Goal: Task Accomplishment & Management: Complete application form

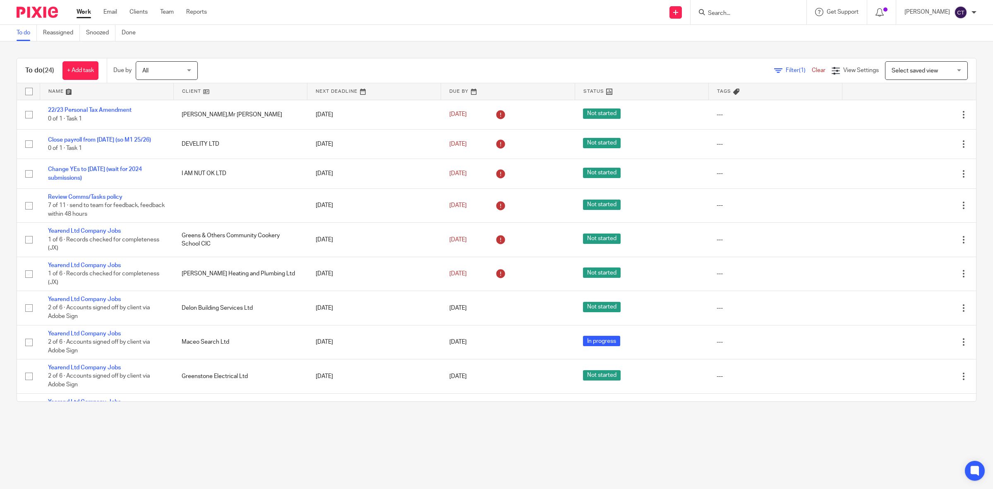
click at [752, 14] on input "Search" at bounding box center [744, 13] width 75 height 7
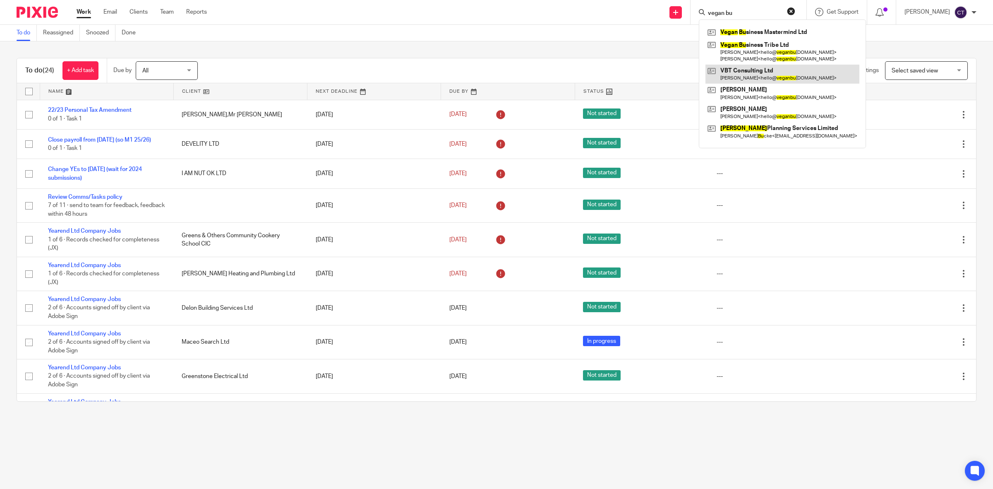
type input "vegan bu"
click at [766, 73] on link at bounding box center [783, 74] width 154 height 19
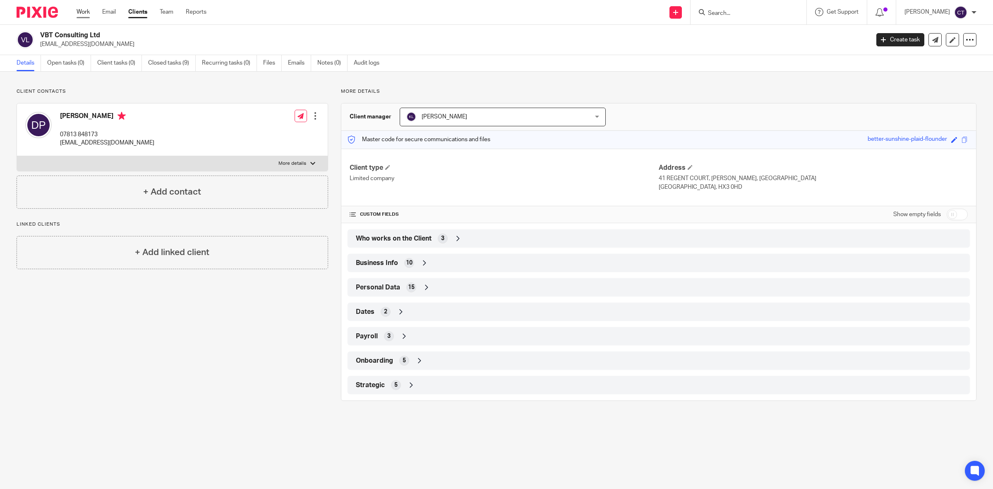
click at [79, 9] on link "Work" at bounding box center [83, 12] width 13 height 8
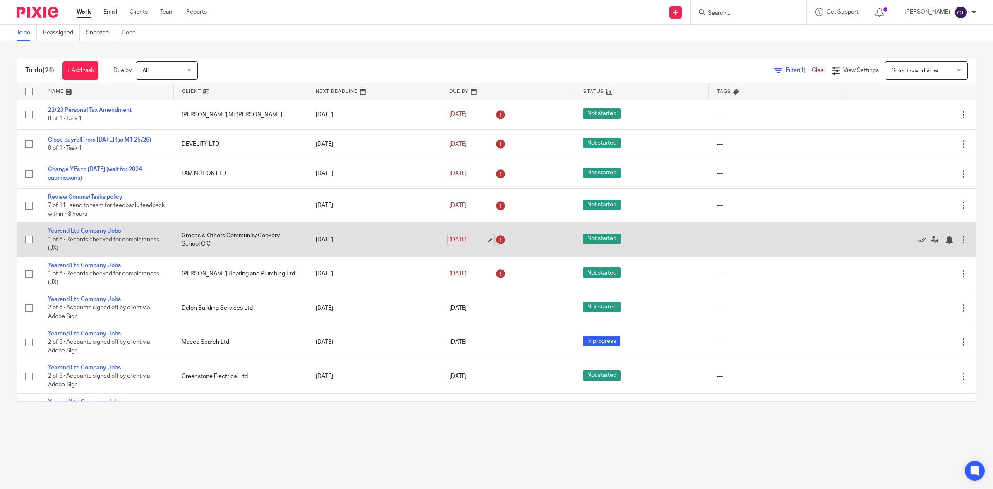
click at [472, 239] on link "[DATE]" at bounding box center [468, 240] width 37 height 9
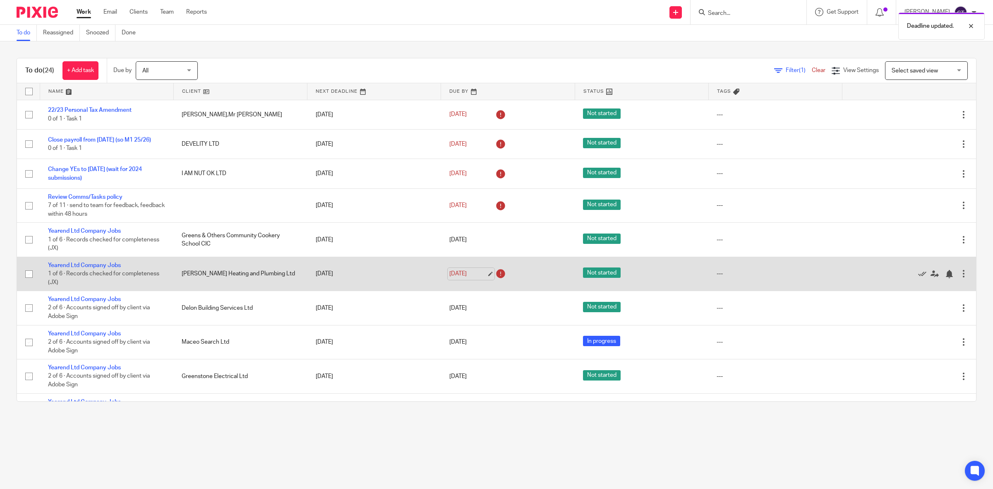
click at [457, 274] on link "13 Aug 2025" at bounding box center [468, 273] width 37 height 9
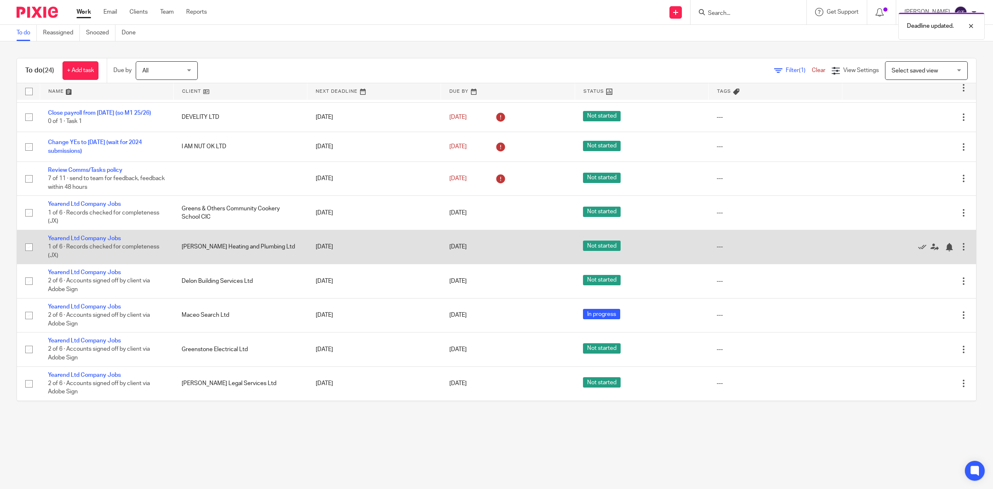
scroll to position [52, 0]
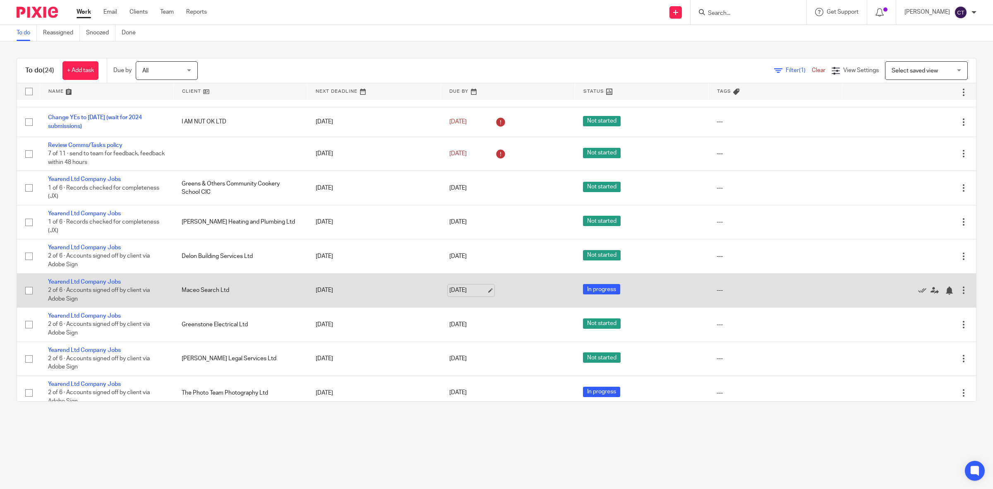
click at [465, 289] on link "15 Aug 2025" at bounding box center [468, 290] width 37 height 9
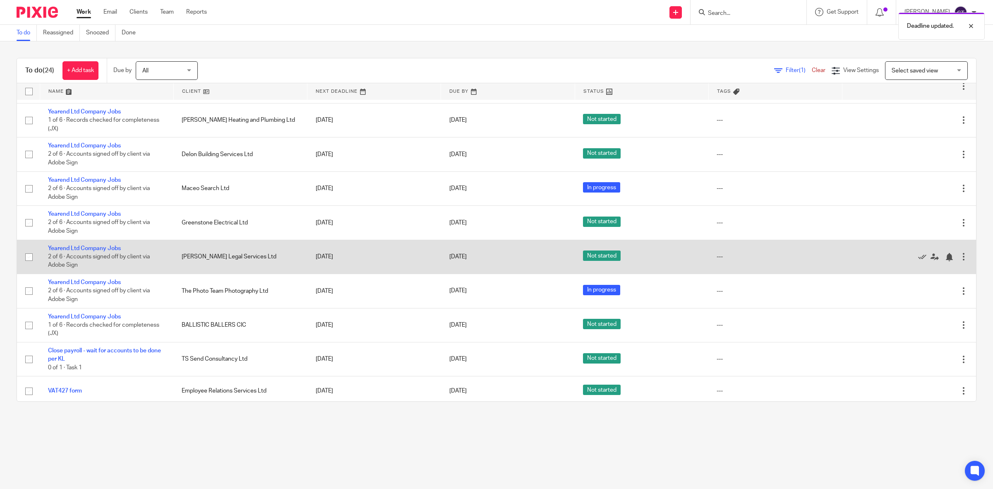
scroll to position [155, 0]
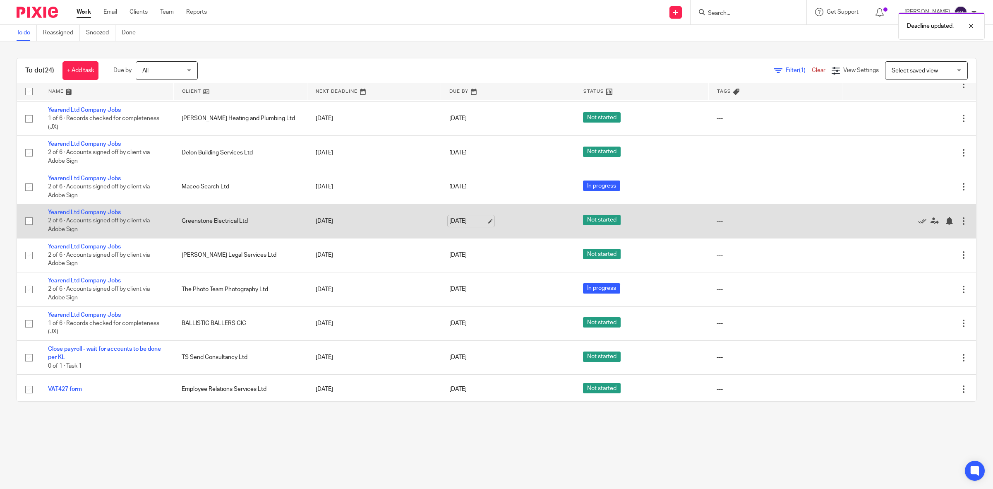
click at [451, 220] on link "15 Aug 2025" at bounding box center [468, 221] width 37 height 9
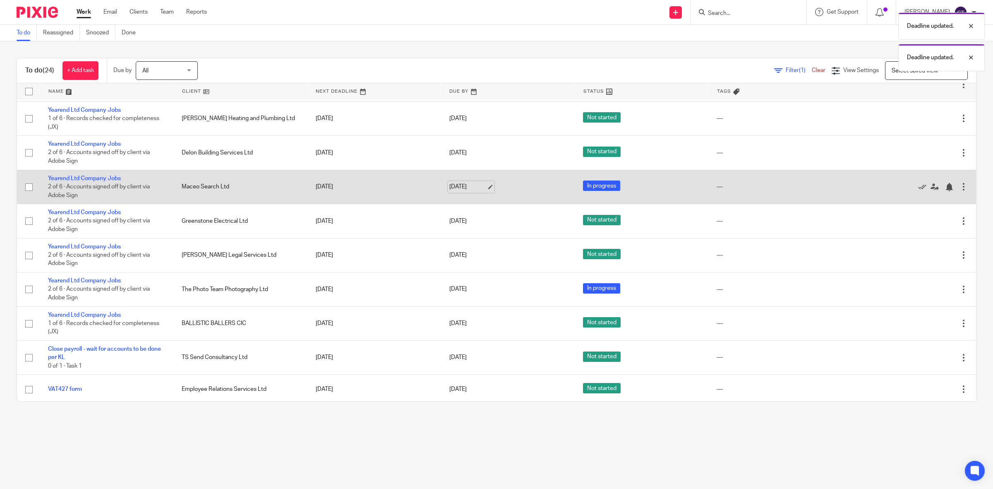
click at [462, 185] on link "22 Aug 2025" at bounding box center [468, 187] width 37 height 9
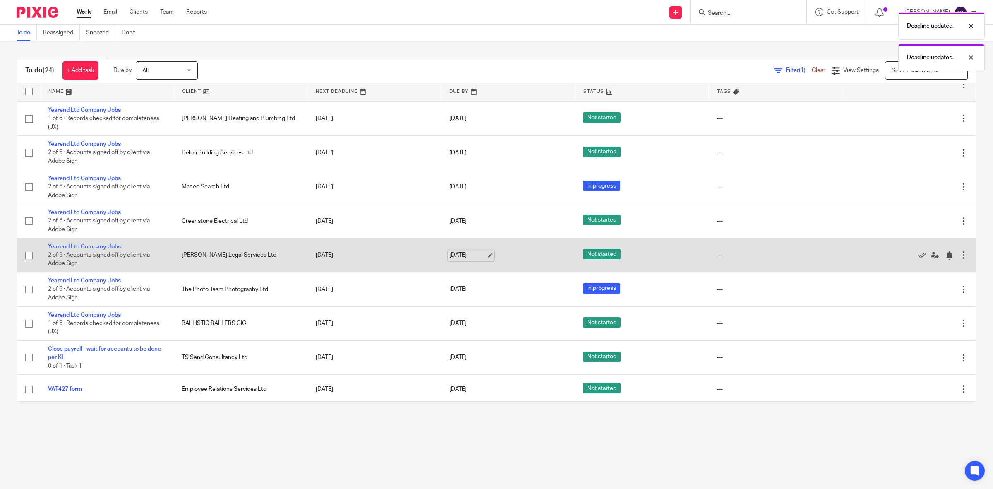
scroll to position [207, 0]
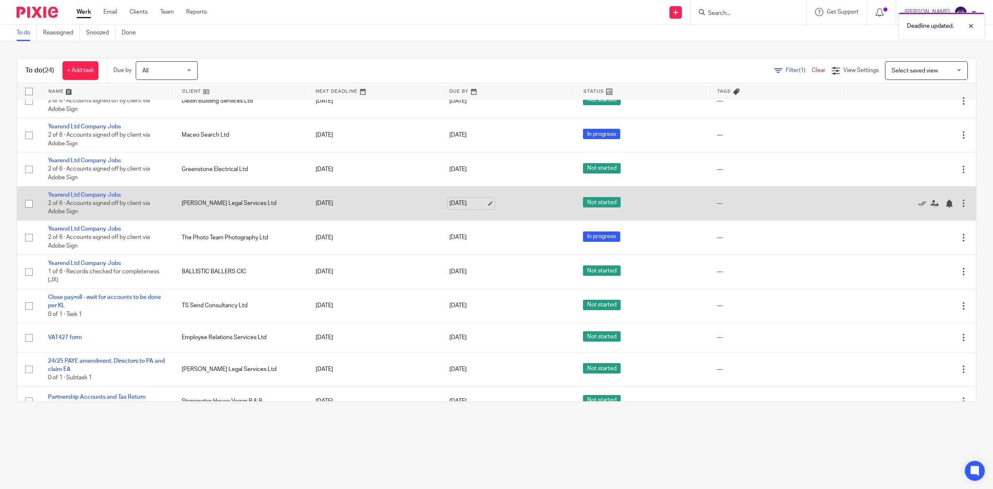
click at [464, 203] on link "15 Aug 2025" at bounding box center [468, 203] width 37 height 9
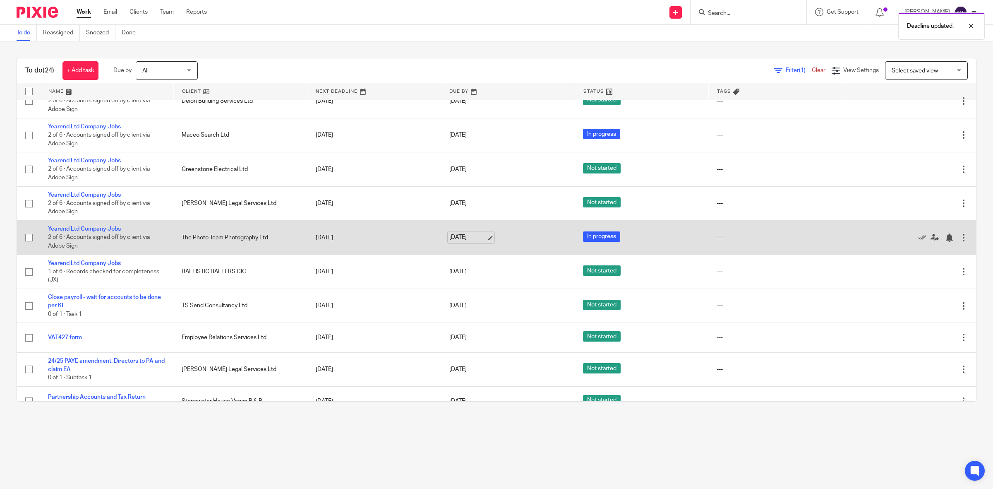
click at [464, 233] on link "15 Aug 2025" at bounding box center [468, 237] width 37 height 9
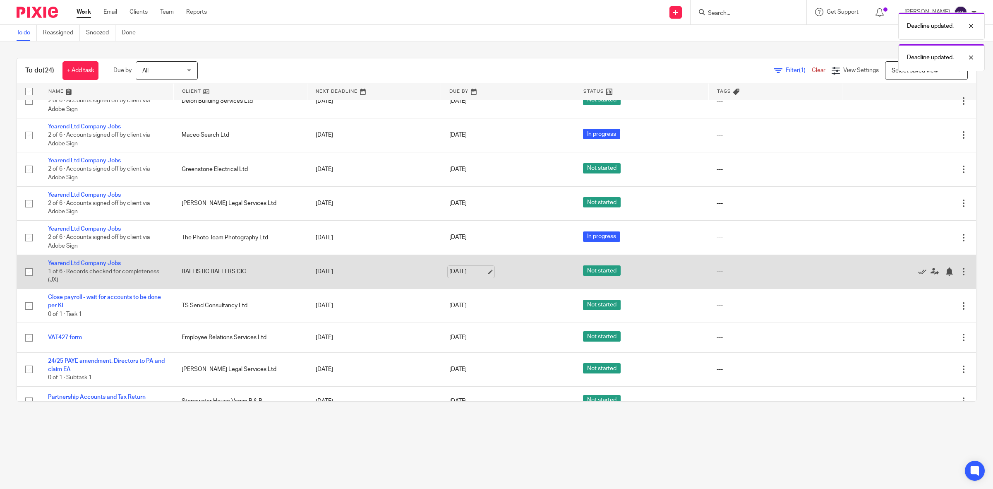
click at [464, 272] on link "[DATE]" at bounding box center [468, 271] width 37 height 9
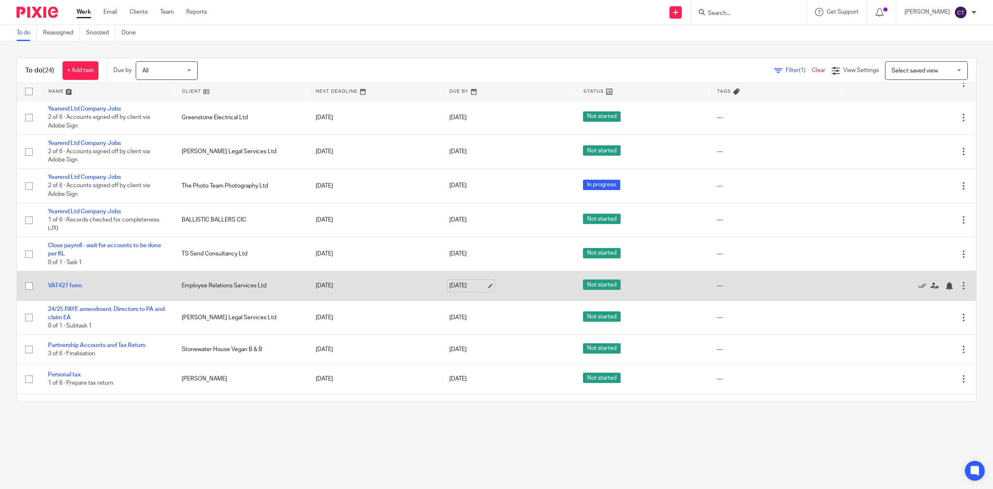
scroll to position [310, 0]
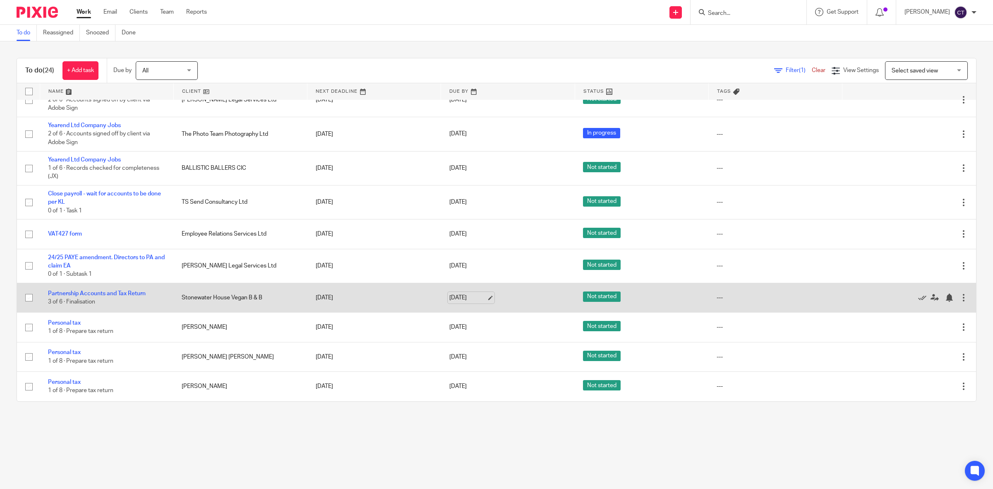
click at [467, 295] on link "[DATE]" at bounding box center [468, 297] width 37 height 9
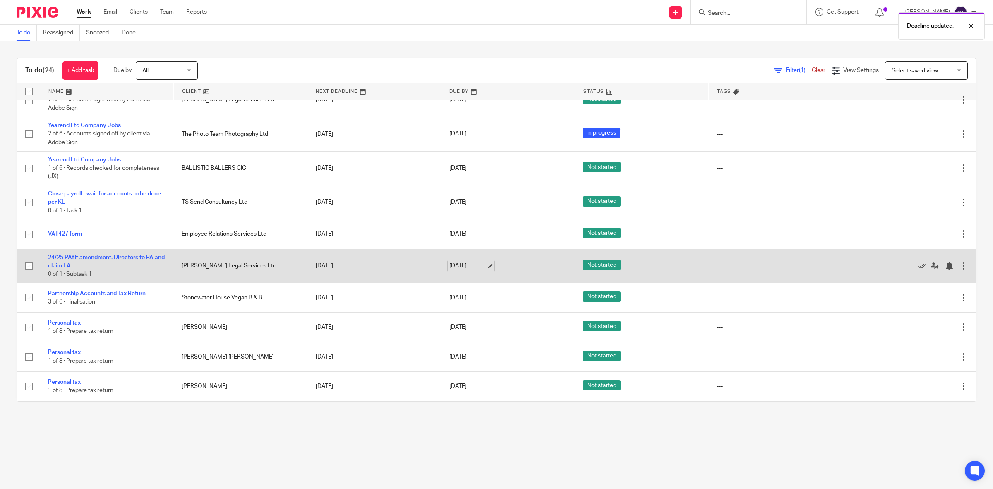
click at [475, 265] on link "15 Aug 2025" at bounding box center [468, 266] width 37 height 9
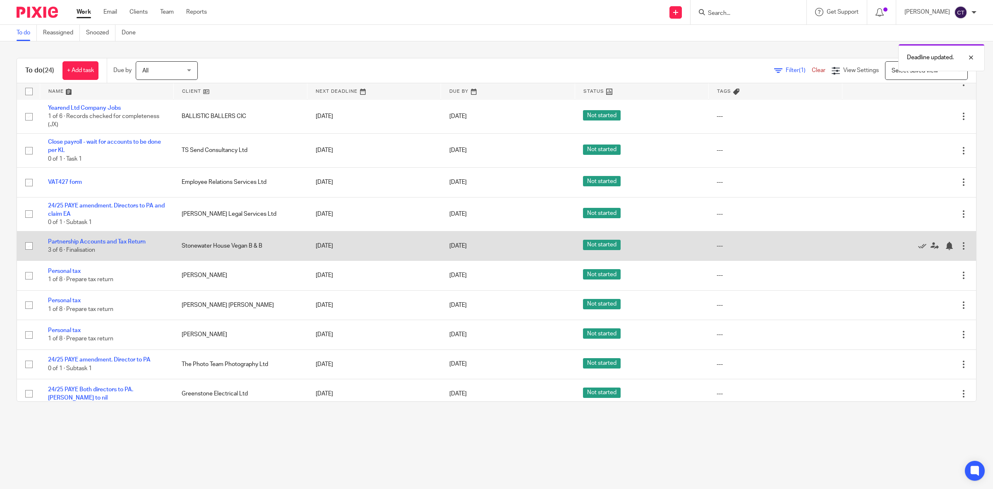
scroll to position [414, 0]
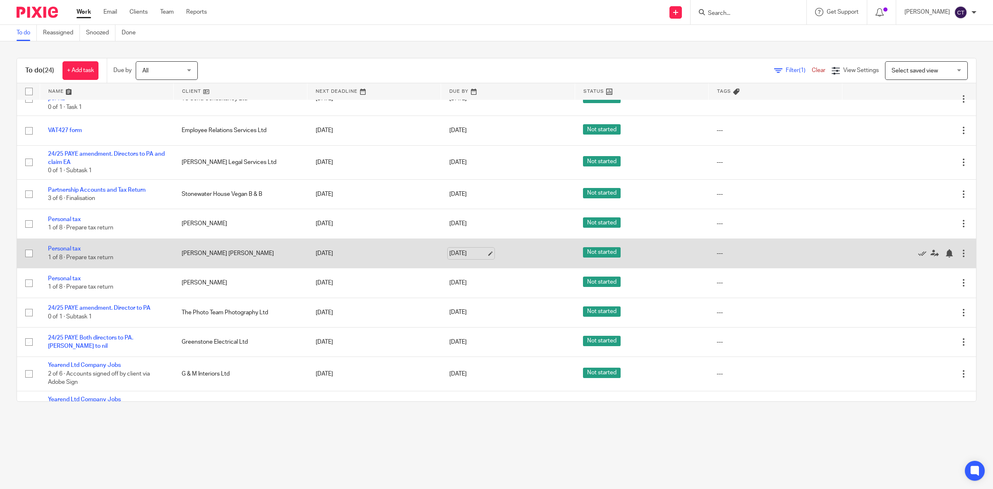
click at [481, 255] on link "19 Aug 2025" at bounding box center [468, 253] width 37 height 9
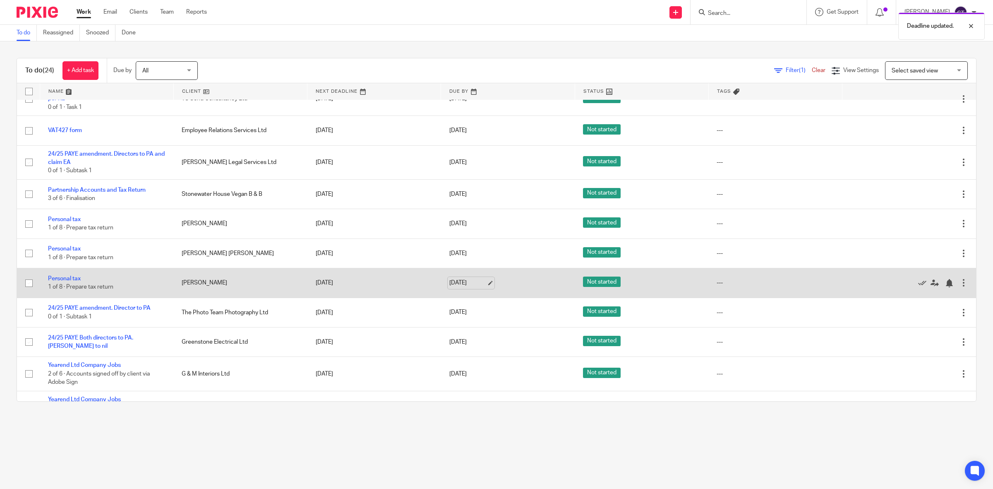
click at [472, 284] on link "19 Aug 2025" at bounding box center [468, 283] width 37 height 9
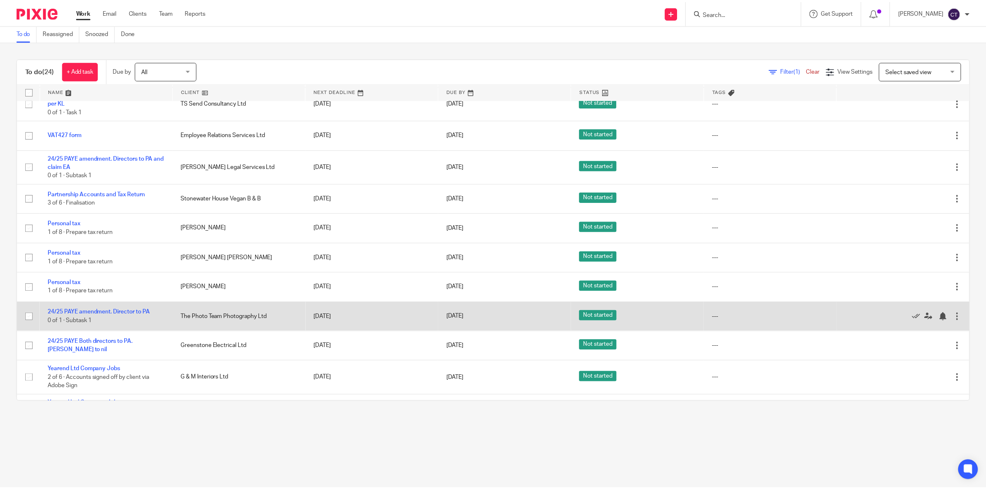
scroll to position [467, 0]
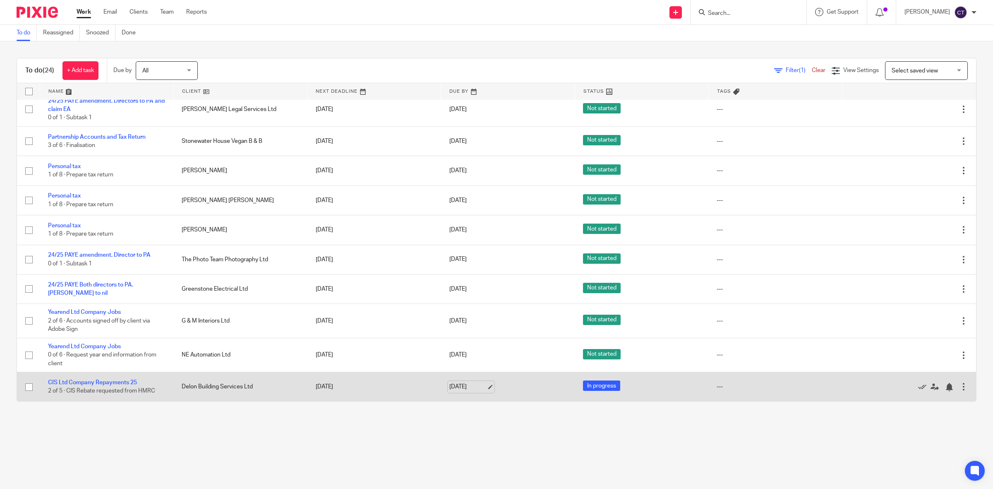
click at [473, 388] on link "16 Sep 2025" at bounding box center [468, 386] width 37 height 9
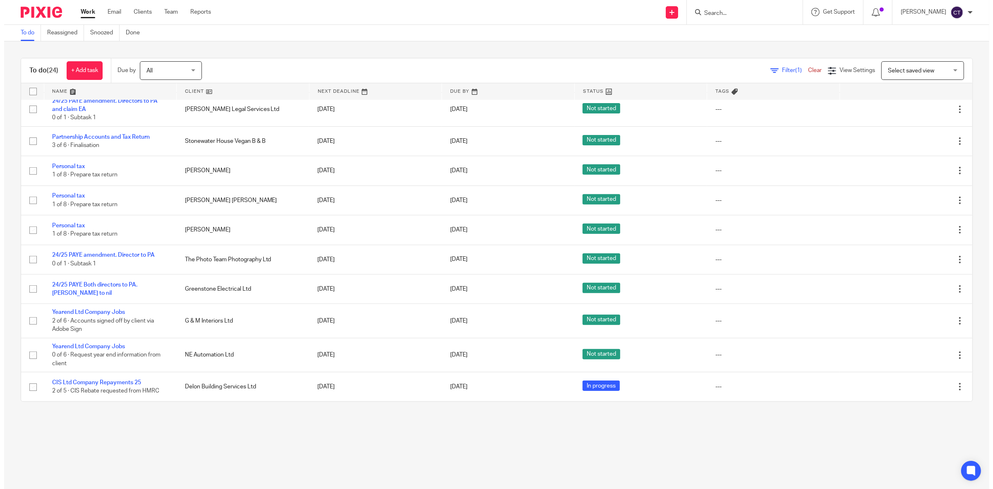
scroll to position [0, 0]
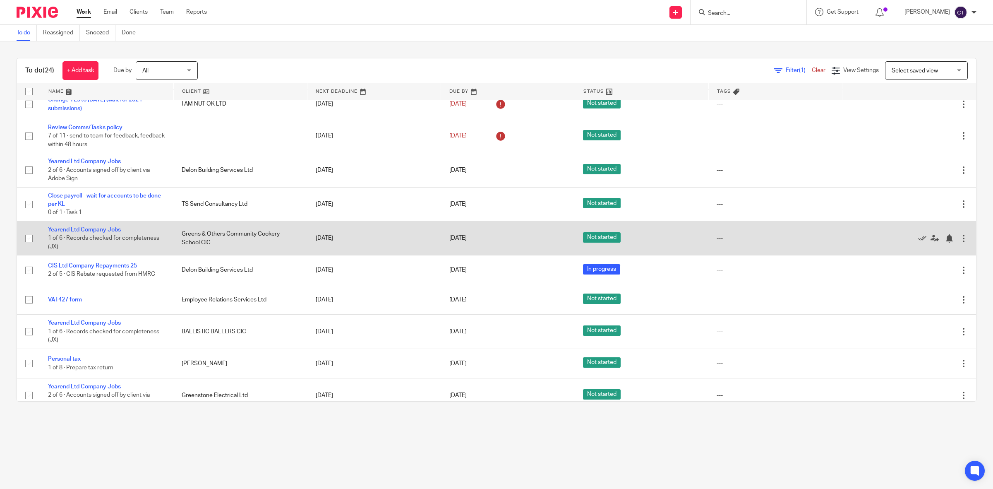
scroll to position [52, 0]
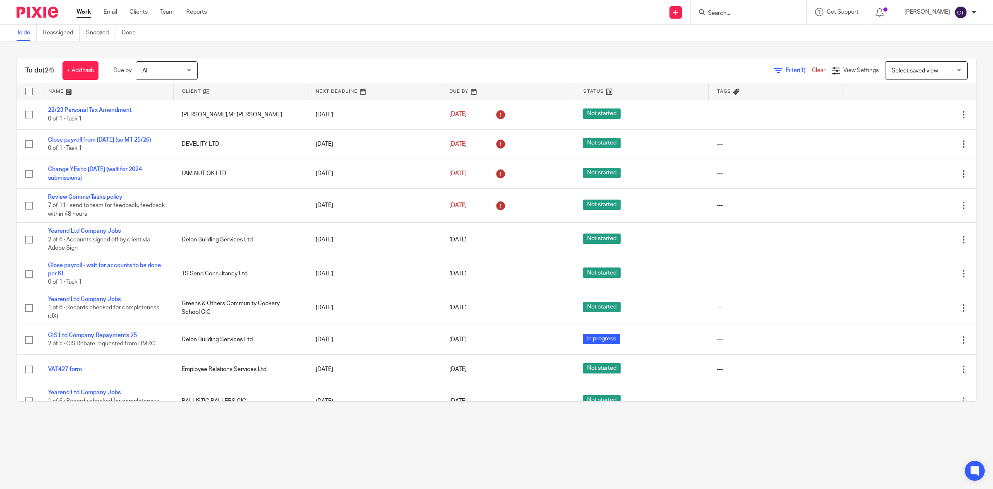
click at [774, 17] on input "Search" at bounding box center [744, 13] width 75 height 7
type input "vbt"
click at [809, 34] on link at bounding box center [776, 35] width 140 height 19
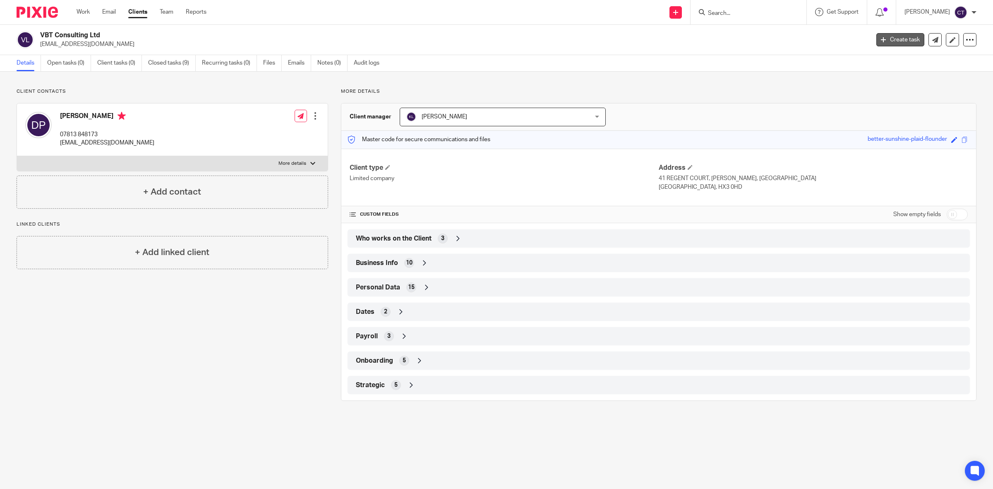
click at [894, 40] on link "Create task" at bounding box center [901, 39] width 48 height 13
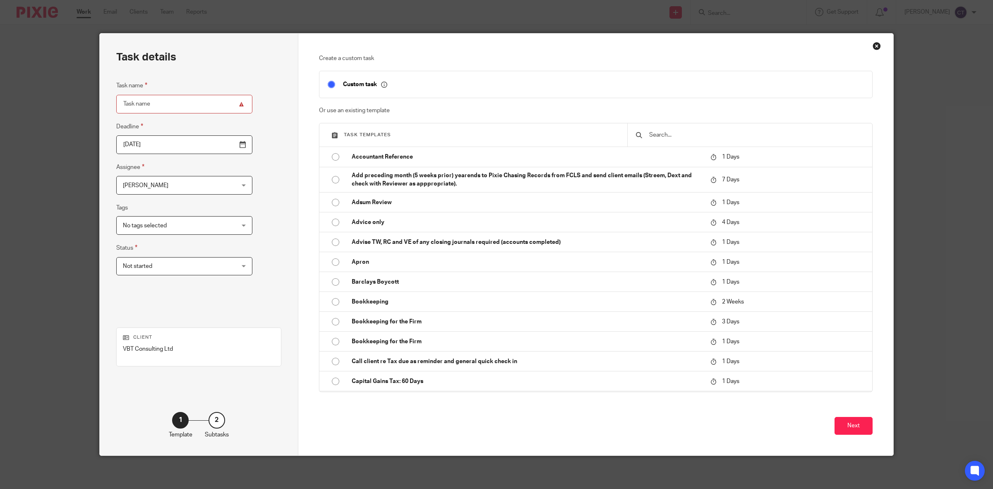
click at [676, 130] on div at bounding box center [750, 134] width 245 height 23
click at [673, 133] on input "text" at bounding box center [757, 134] width 216 height 9
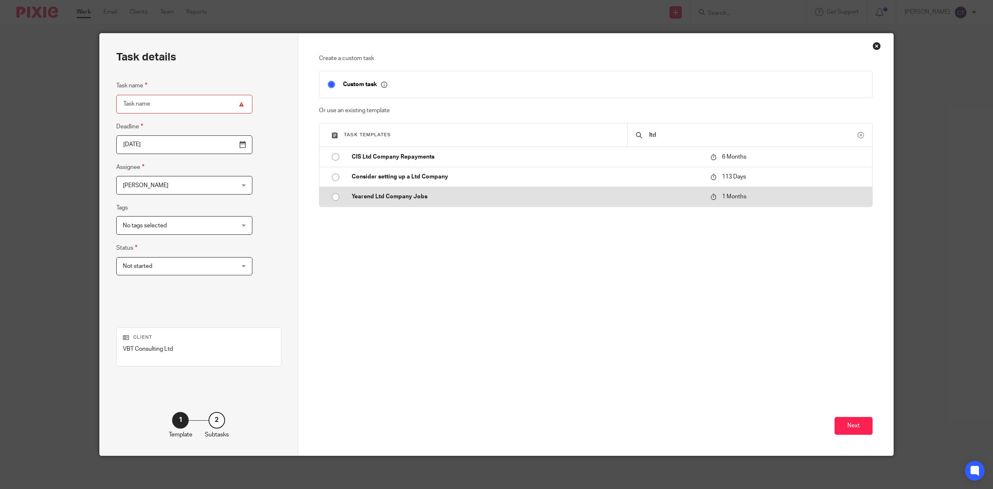
type input "ltd"
click at [415, 195] on p "Yearend Ltd Company Jobs" at bounding box center [527, 196] width 351 height 8
type input "2025-09-14"
type input "Yearend Ltd Company Jobs"
checkbox input "false"
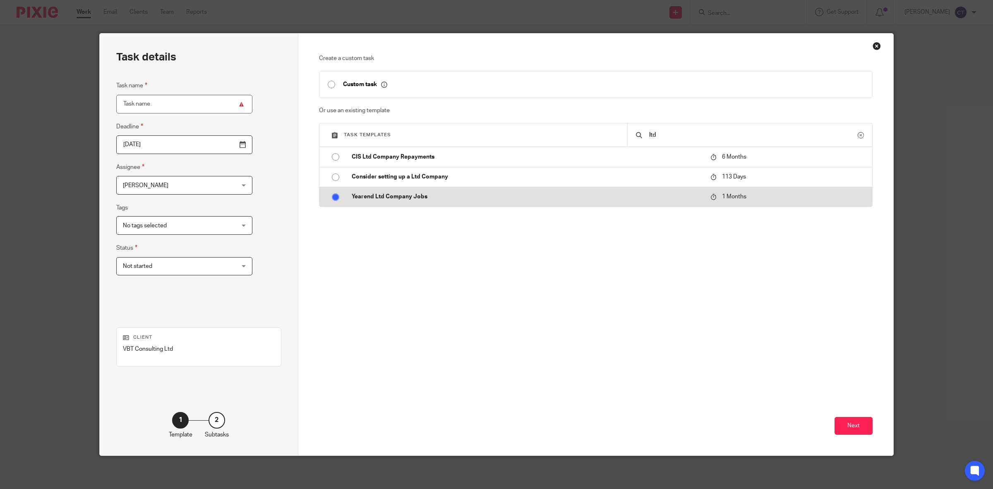
radio input "true"
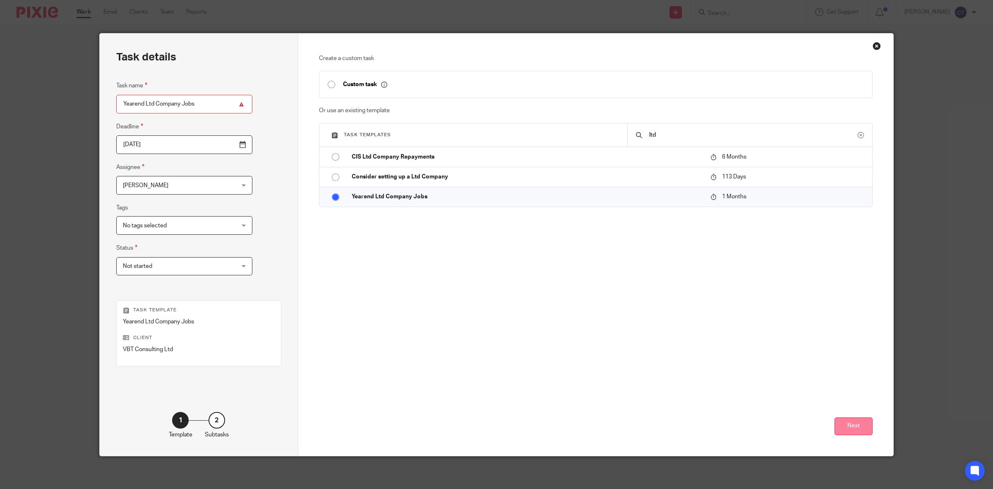
click at [845, 422] on button "Next" at bounding box center [854, 426] width 38 height 18
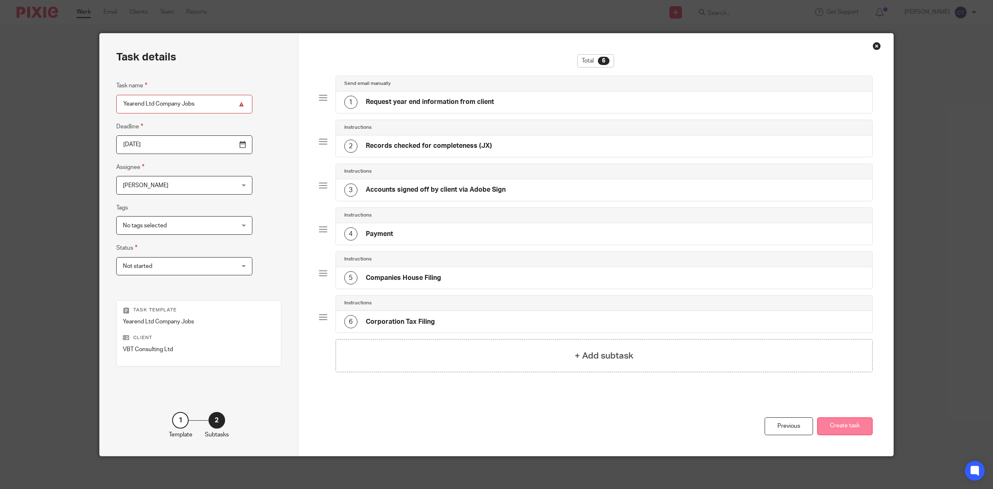
click at [838, 425] on button "Create task" at bounding box center [845, 426] width 55 height 18
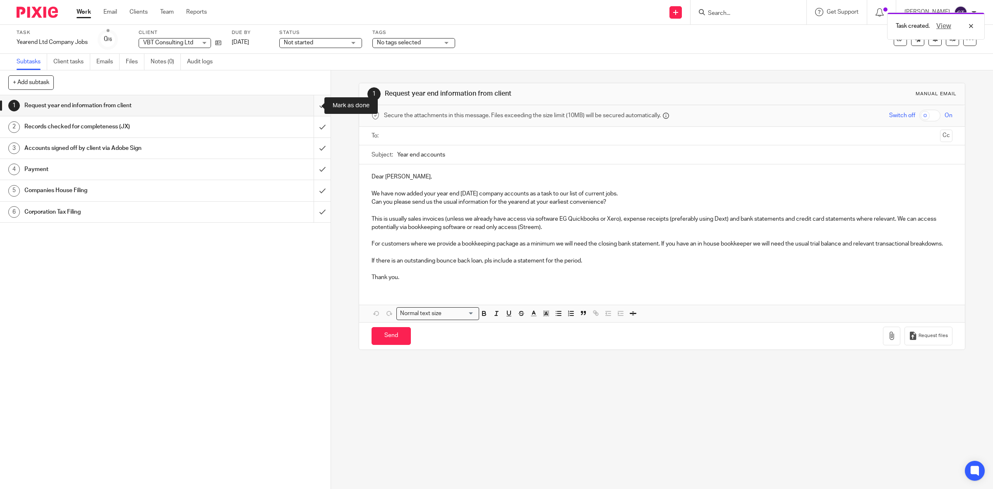
click at [311, 108] on input "submit" at bounding box center [165, 105] width 331 height 21
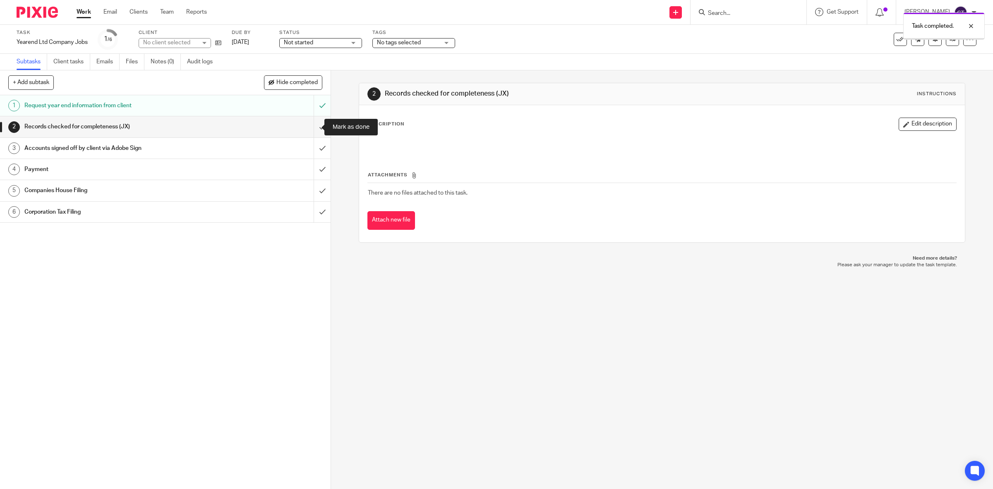
click at [313, 124] on input "submit" at bounding box center [165, 126] width 331 height 21
click at [257, 41] on link "14 Sep 2025" at bounding box center [250, 42] width 37 height 9
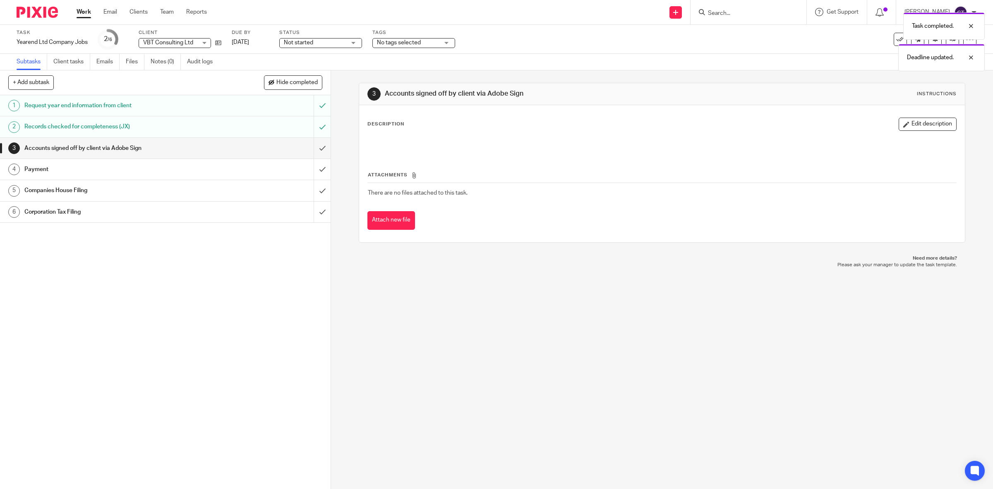
click at [84, 12] on link "Work" at bounding box center [84, 12] width 14 height 8
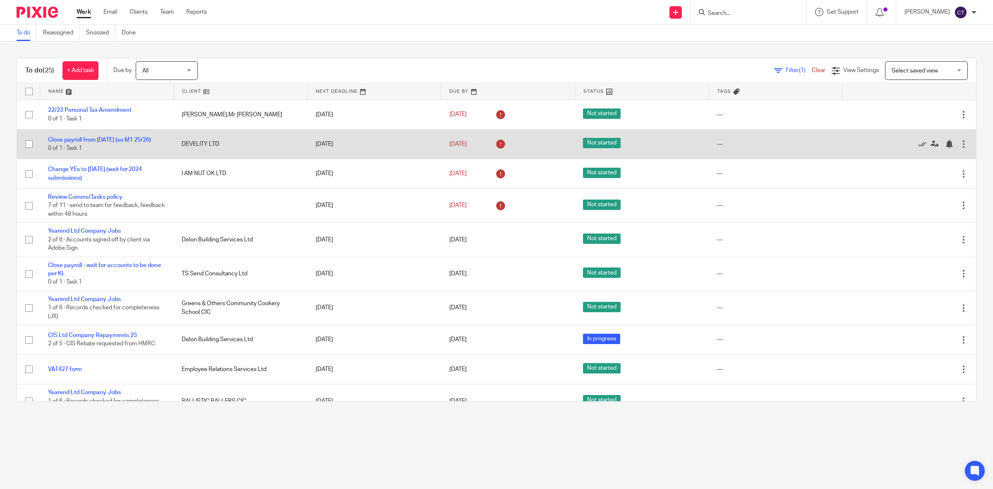
scroll to position [381, 0]
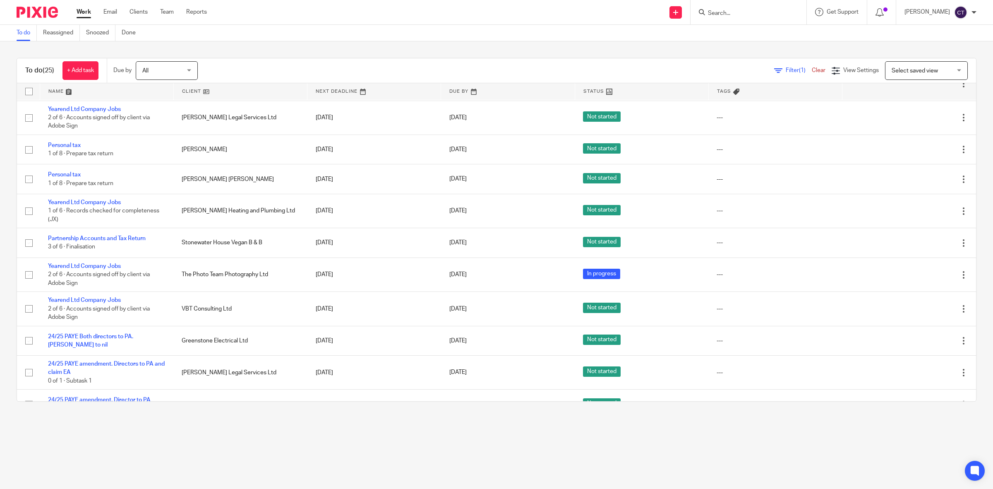
click at [724, 40] on div "To do Reassigned Snoozed Done" at bounding box center [496, 33] width 993 height 17
click at [765, 15] on input "Search" at bounding box center [744, 13] width 75 height 7
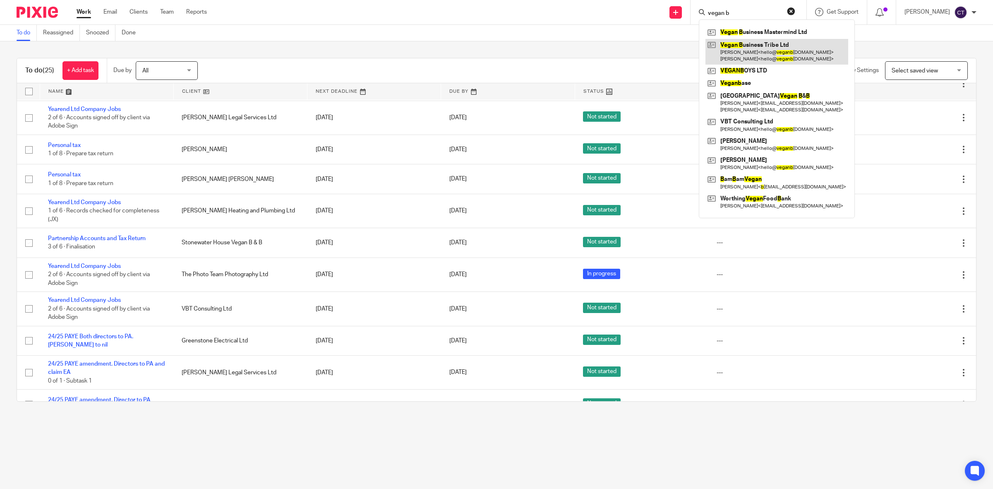
type input "vegan b"
click at [782, 48] on link at bounding box center [777, 52] width 143 height 26
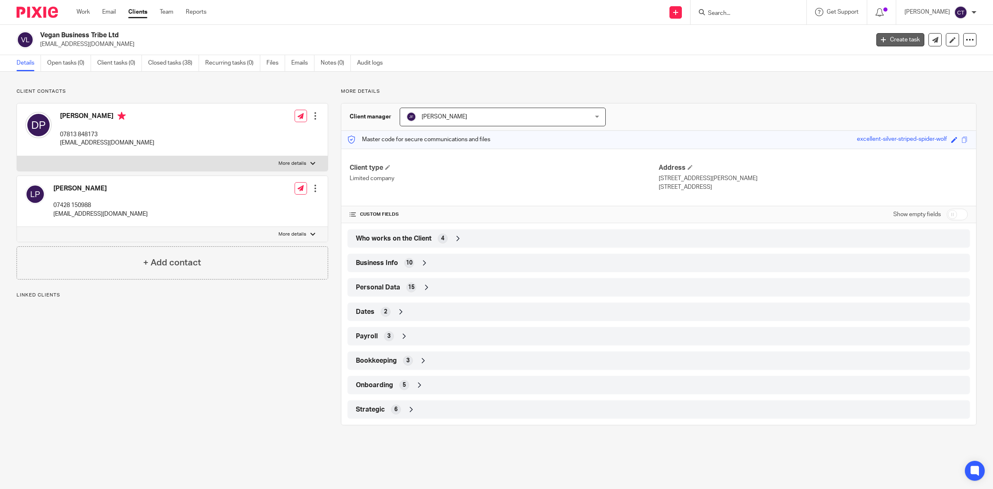
click at [886, 38] on link "Create task" at bounding box center [901, 39] width 48 height 13
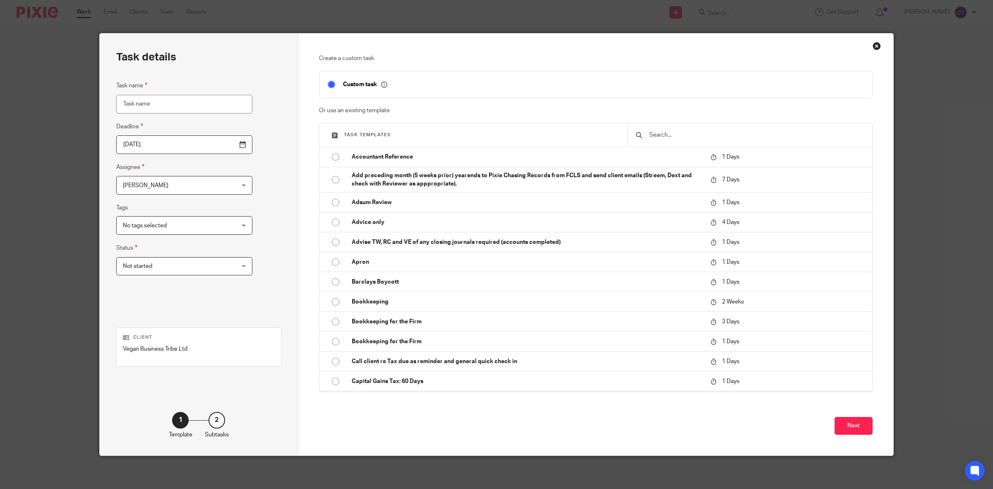
click at [673, 133] on input "text" at bounding box center [757, 134] width 216 height 9
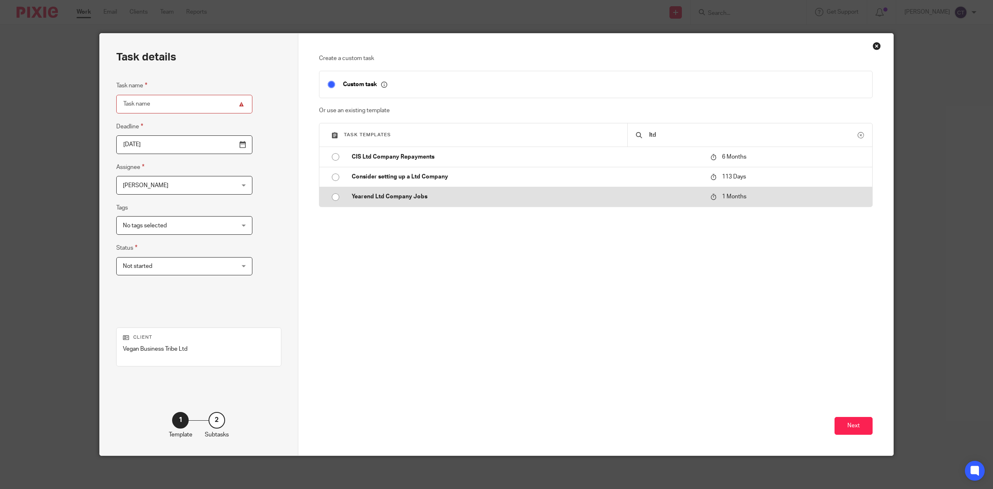
type input "ltd"
click at [481, 204] on td "Yearend Ltd Company Jobs" at bounding box center [525, 197] width 363 height 20
type input "2025-09-14"
type input "Yearend Ltd Company Jobs"
checkbox input "false"
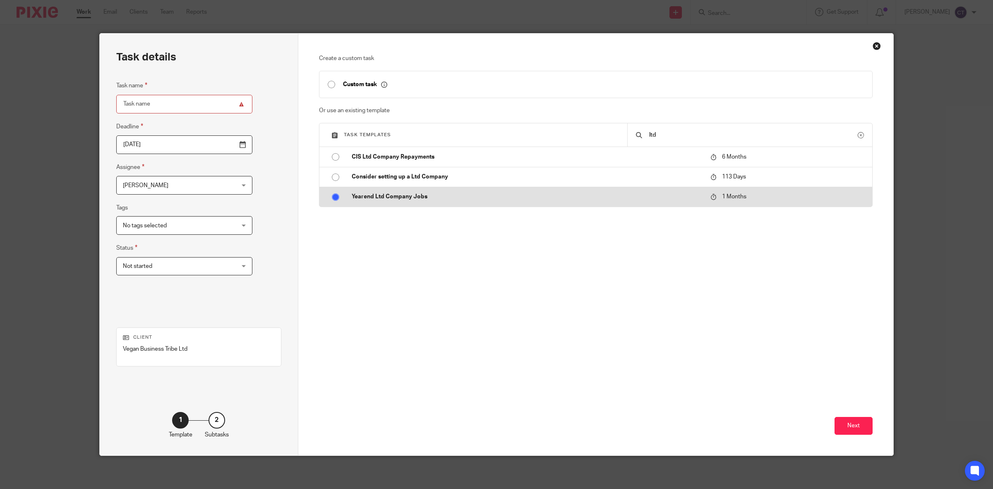
radio input "true"
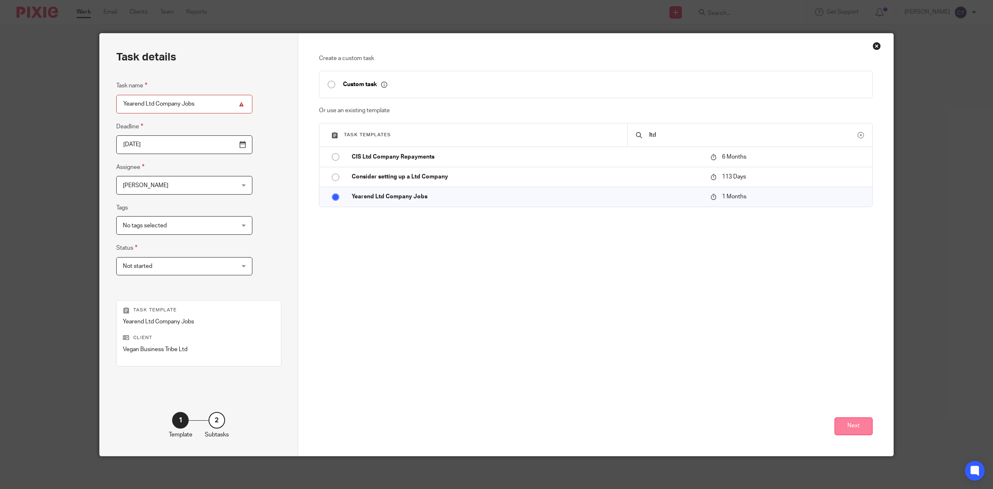
click at [843, 427] on button "Next" at bounding box center [854, 426] width 38 height 18
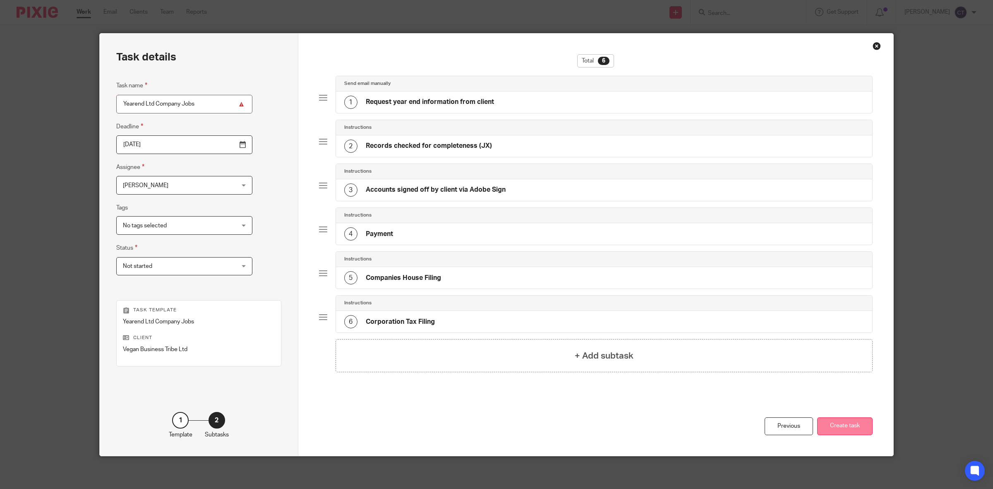
click at [845, 423] on button "Create task" at bounding box center [845, 426] width 55 height 18
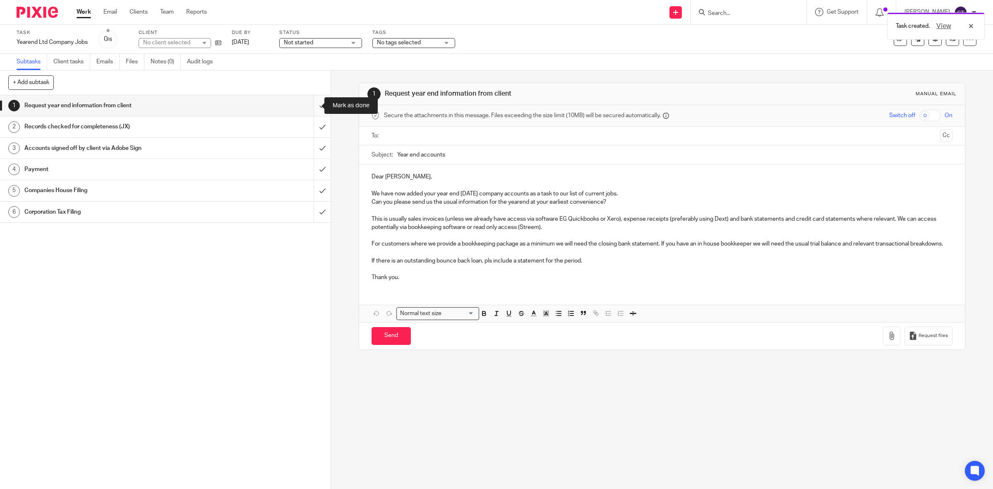
click at [307, 107] on input "submit" at bounding box center [165, 105] width 331 height 21
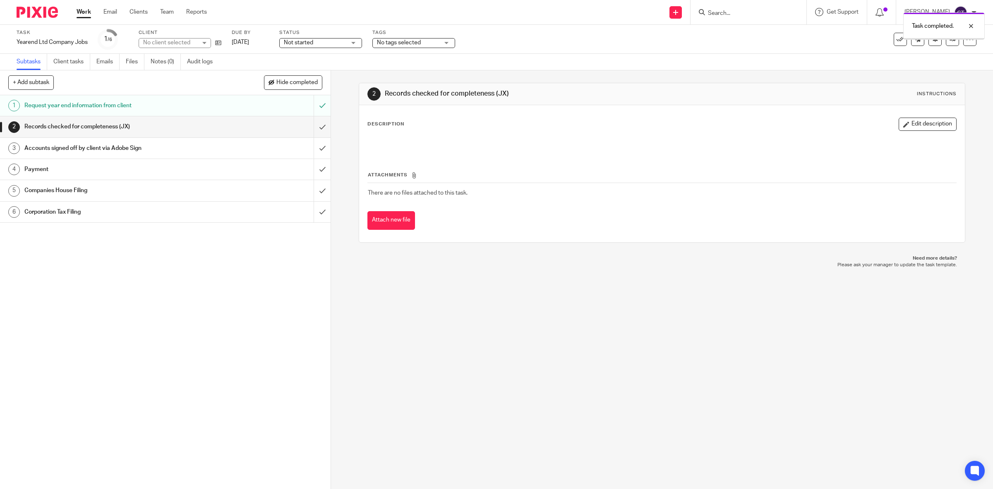
click at [311, 127] on input "submit" at bounding box center [165, 126] width 331 height 21
click at [253, 46] on link "[DATE]" at bounding box center [250, 42] width 37 height 9
click at [84, 10] on link "Work" at bounding box center [84, 12] width 14 height 8
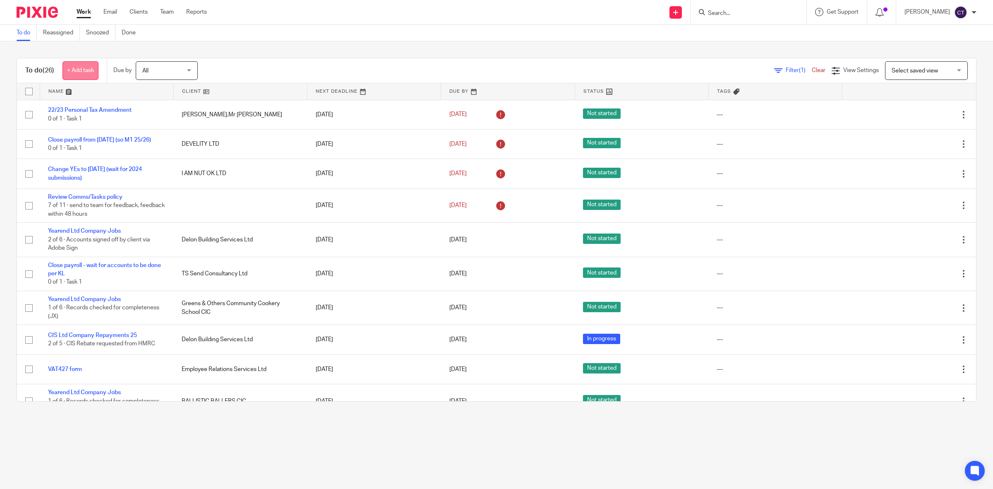
click at [96, 71] on link "+ Add task" at bounding box center [81, 70] width 36 height 19
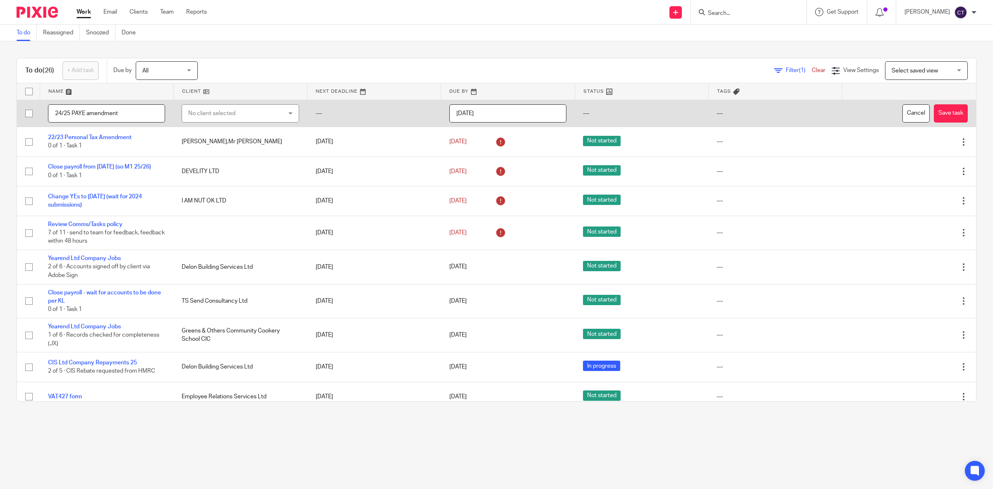
type input "24/25 PAYE amendment"
click at [243, 111] on div "No client selected" at bounding box center [232, 113] width 88 height 17
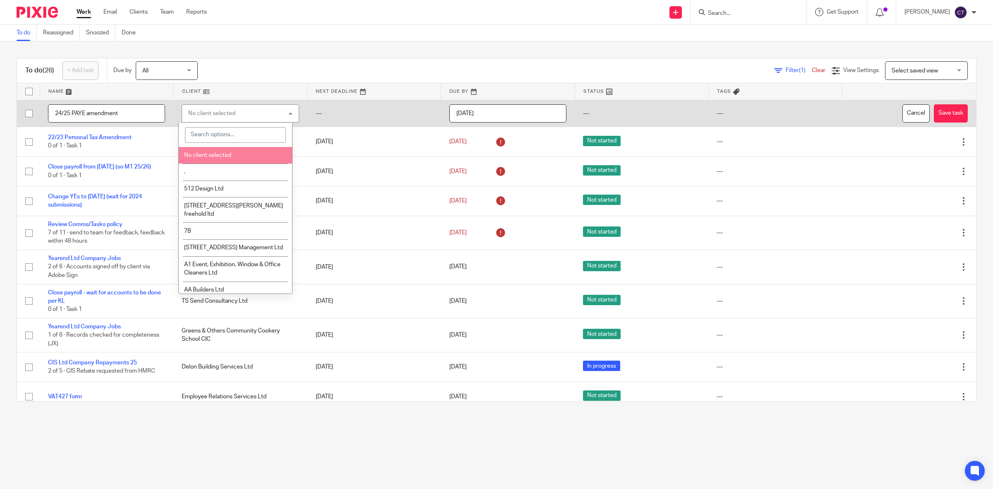
click at [221, 132] on input "search" at bounding box center [235, 135] width 101 height 16
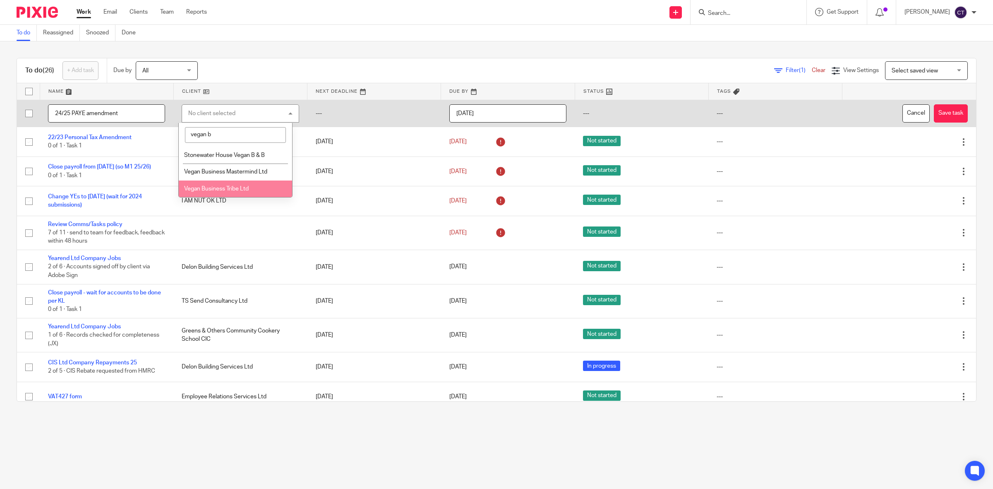
type input "vegan b"
click at [242, 183] on li "Vegan Business Tribe Ltd" at bounding box center [235, 188] width 113 height 17
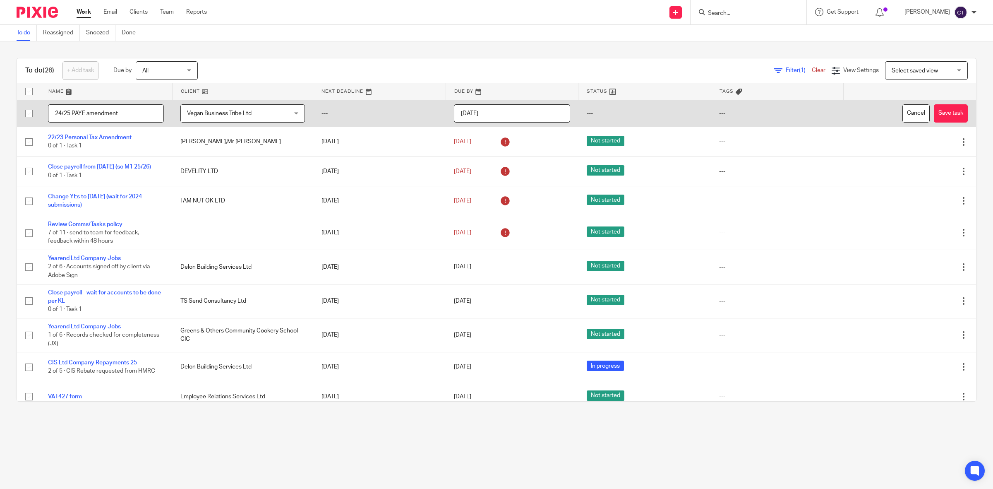
click at [512, 114] on input "[DATE]" at bounding box center [512, 113] width 116 height 19
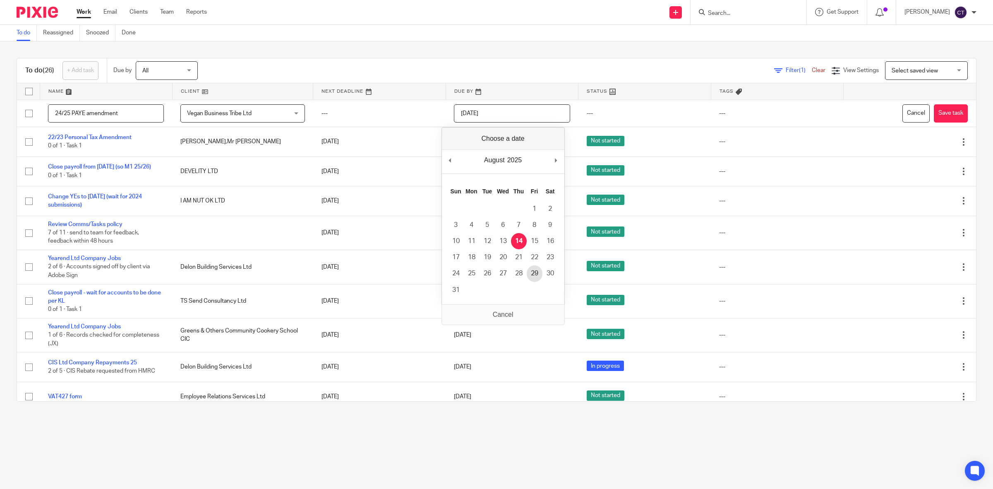
type input "[DATE]"
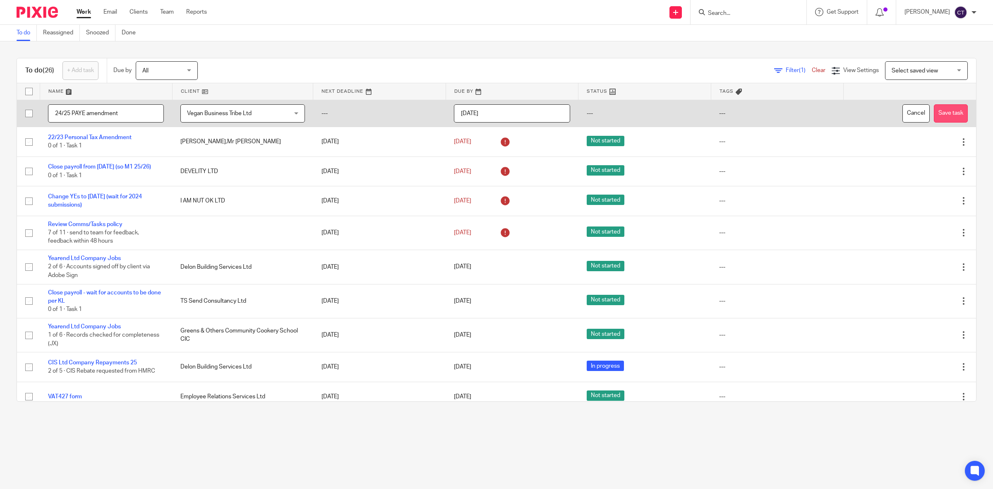
click at [938, 117] on button "Save task" at bounding box center [951, 113] width 34 height 19
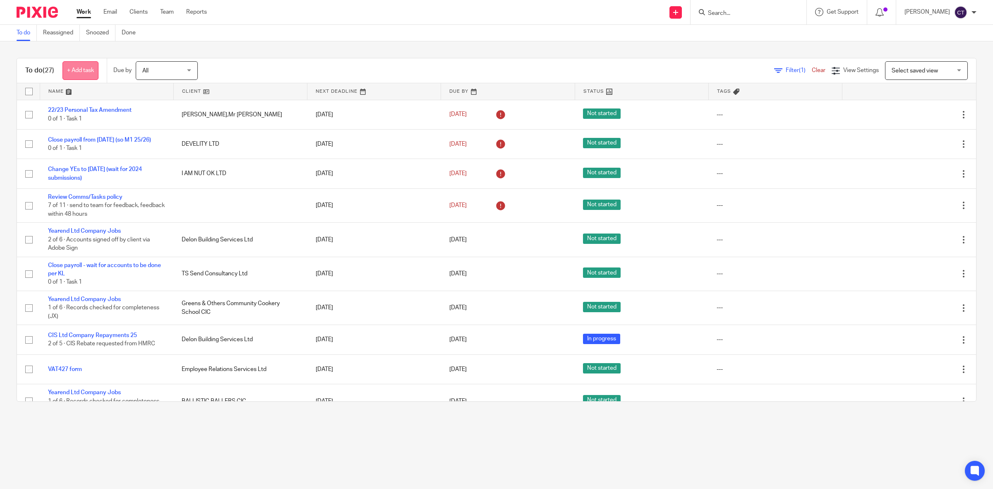
click at [88, 73] on link "+ Add task" at bounding box center [81, 70] width 36 height 19
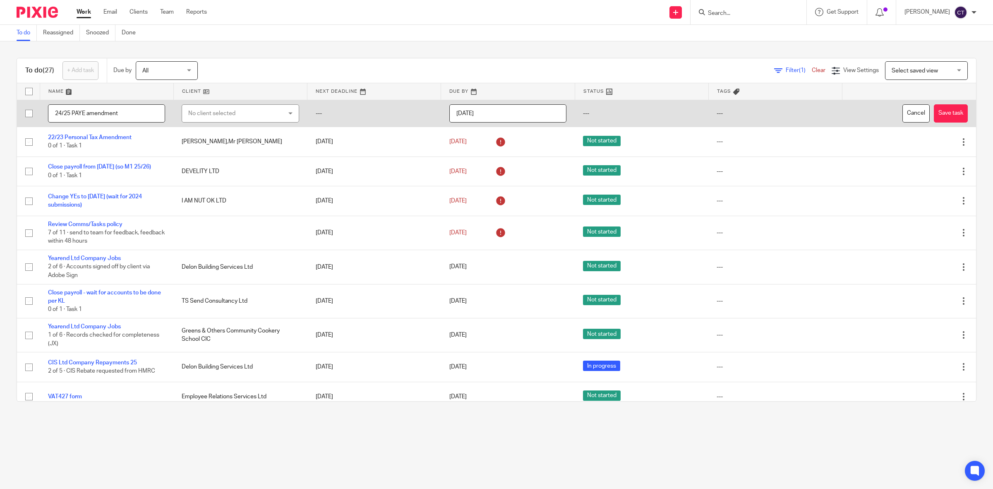
type input "24/25 PAYE amendment"
click at [224, 110] on div "No client selected" at bounding box center [232, 113] width 88 height 17
type input "vbt"
click at [229, 152] on span "VBT Consulting Ltd" at bounding box center [209, 155] width 50 height 6
click at [497, 115] on input "[DATE]" at bounding box center [508, 113] width 117 height 19
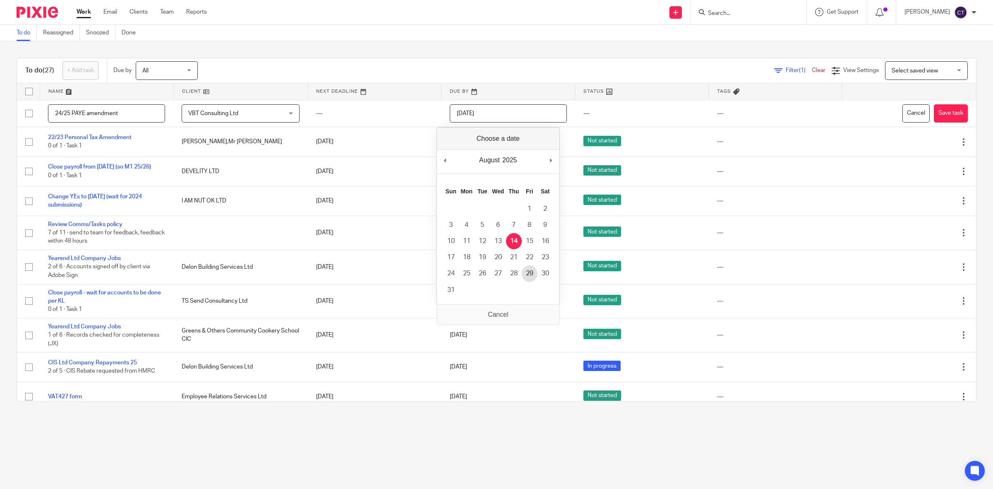
type input "[DATE]"
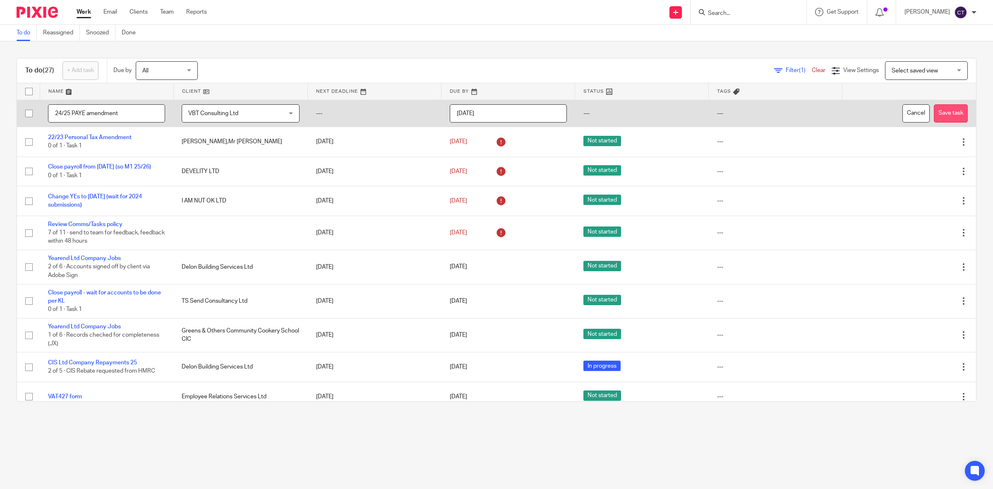
click at [934, 113] on button "Save task" at bounding box center [951, 113] width 34 height 19
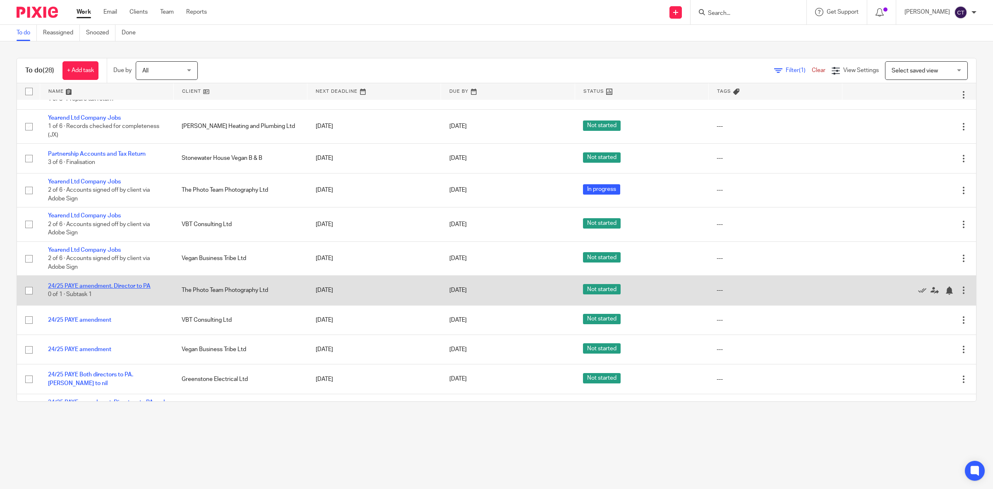
scroll to position [517, 0]
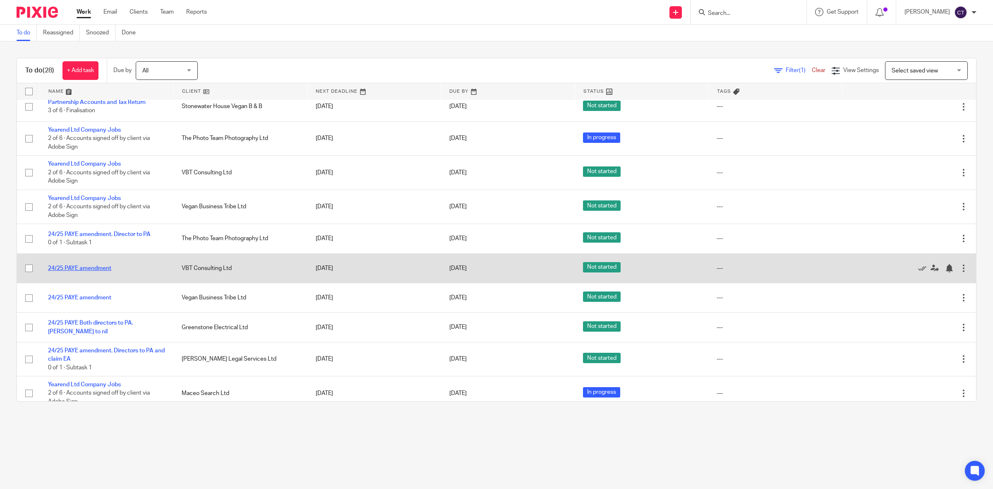
click at [84, 270] on link "24/25 PAYE amendment" at bounding box center [79, 268] width 63 height 6
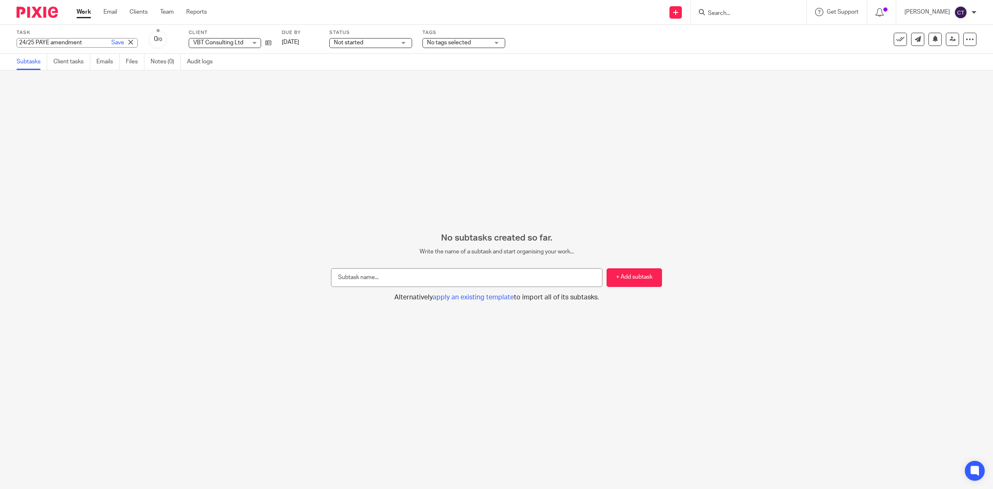
click at [55, 38] on div "24/25 PAYE amendment Save 24/25 PAYE amendment" at bounding box center [77, 43] width 121 height 10
click at [86, 43] on input "24/25 PAYE amendment" at bounding box center [77, 43] width 121 height 10
type input "24/25 PAYE amendment, both directors to PA, Claim EA"
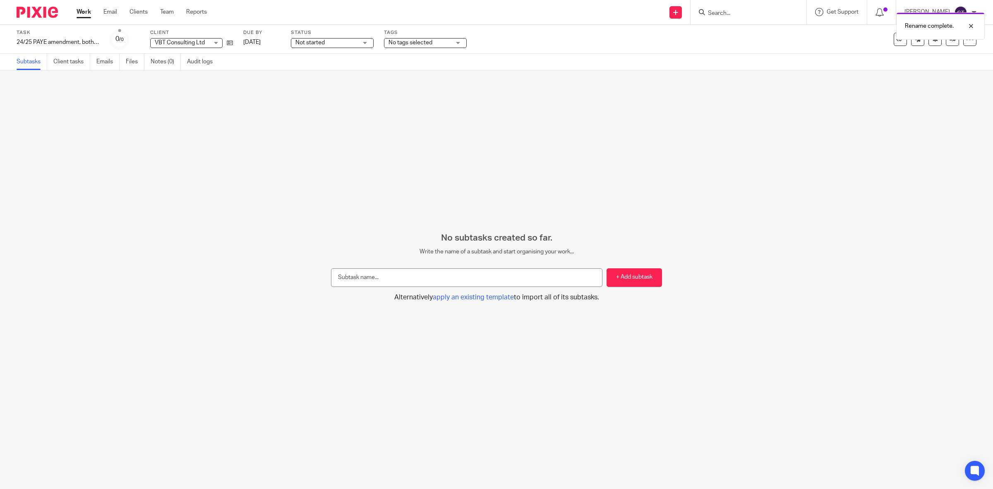
click at [86, 7] on div "Work Email Clients Team Reports Work Email Clients Team Reports Settings" at bounding box center [143, 12] width 151 height 24
click at [85, 9] on link "Work" at bounding box center [84, 12] width 14 height 8
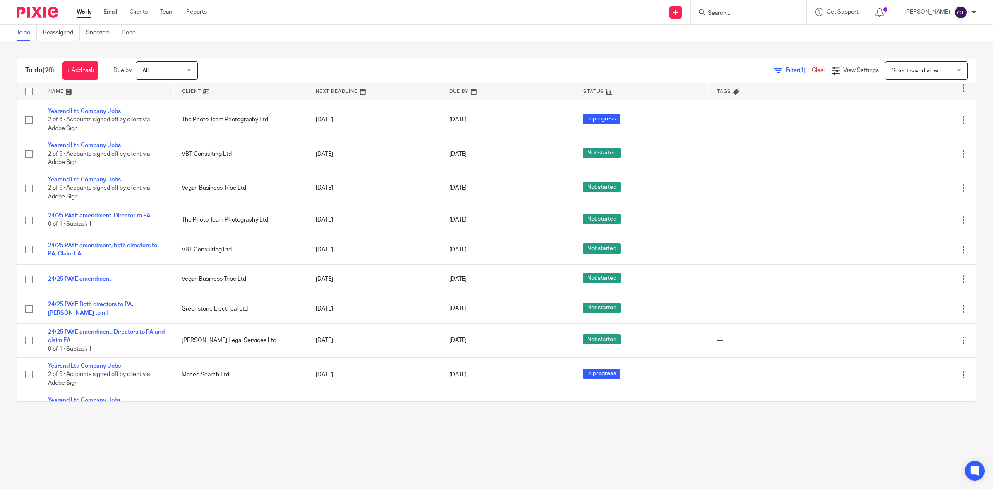
scroll to position [569, 0]
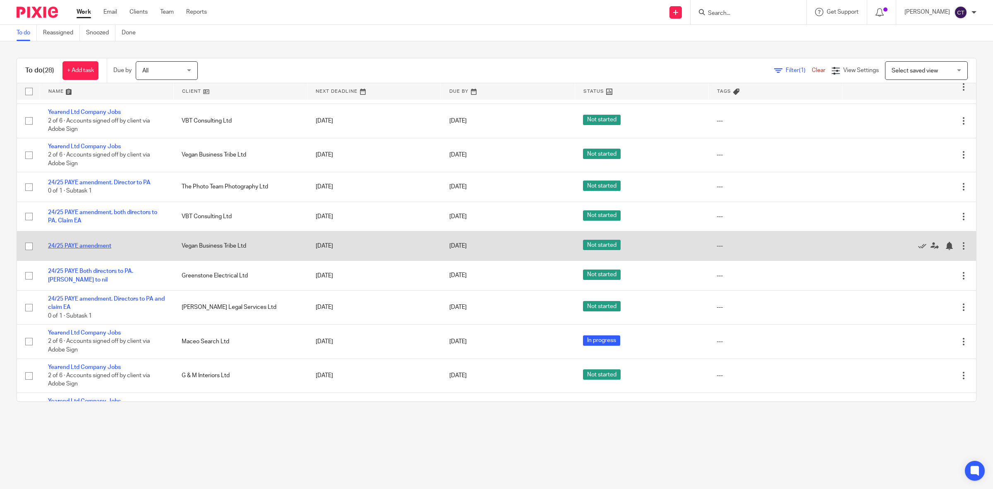
click at [105, 244] on link "24/25 PAYE amendment" at bounding box center [79, 246] width 63 height 6
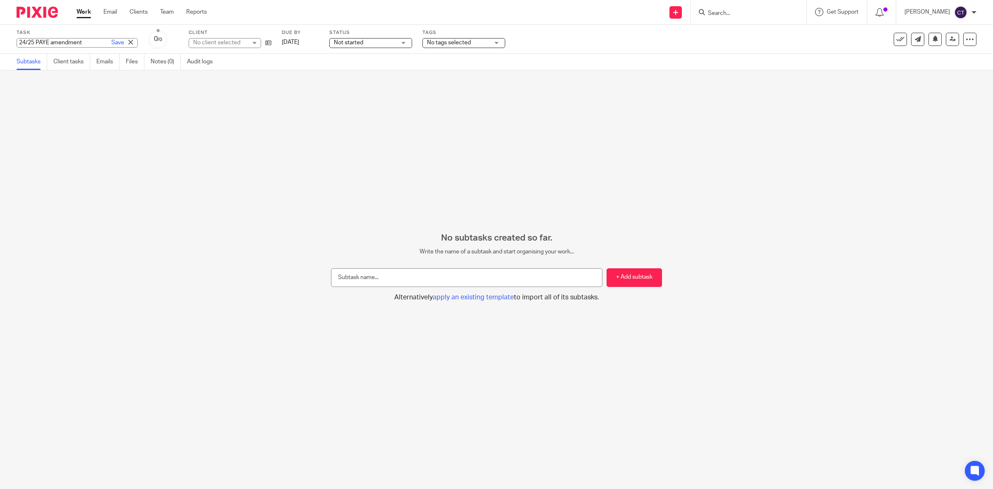
click at [73, 38] on div "24/25 PAYE amendment Save 24/25 PAYE amendment" at bounding box center [77, 43] width 121 height 10
click at [84, 45] on input "24/25 PAYE amendment" at bounding box center [77, 43] width 121 height 10
type input "24/25 PAYE amendment, check accounts"
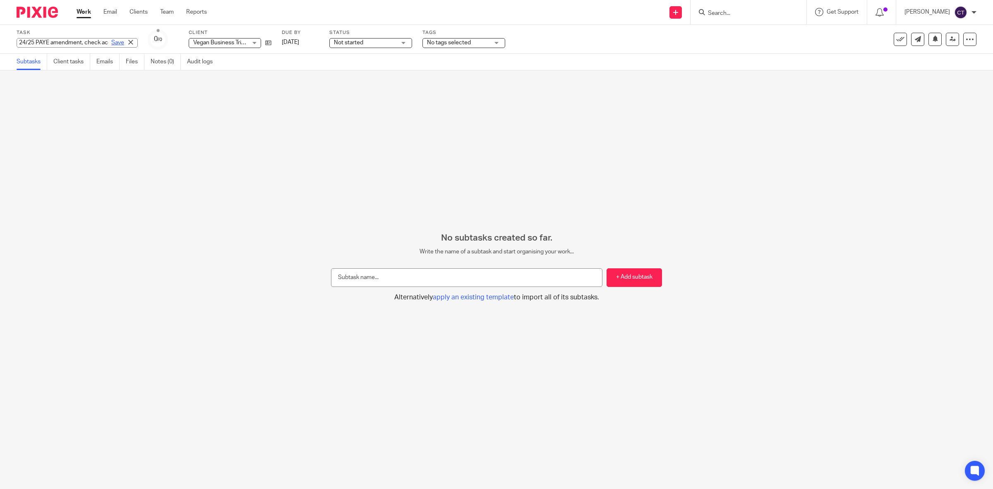
click at [111, 41] on link "Save" at bounding box center [117, 42] width 13 height 8
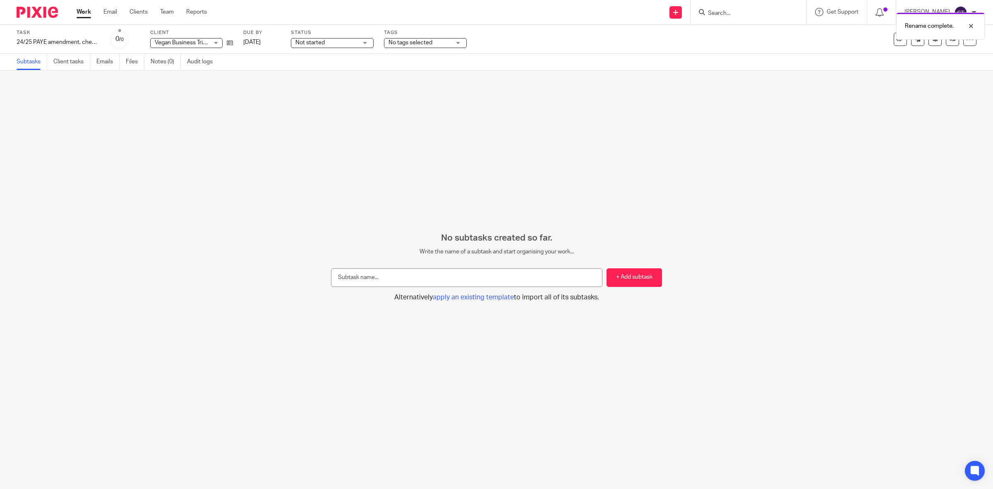
click at [83, 14] on link "Work" at bounding box center [84, 12] width 14 height 8
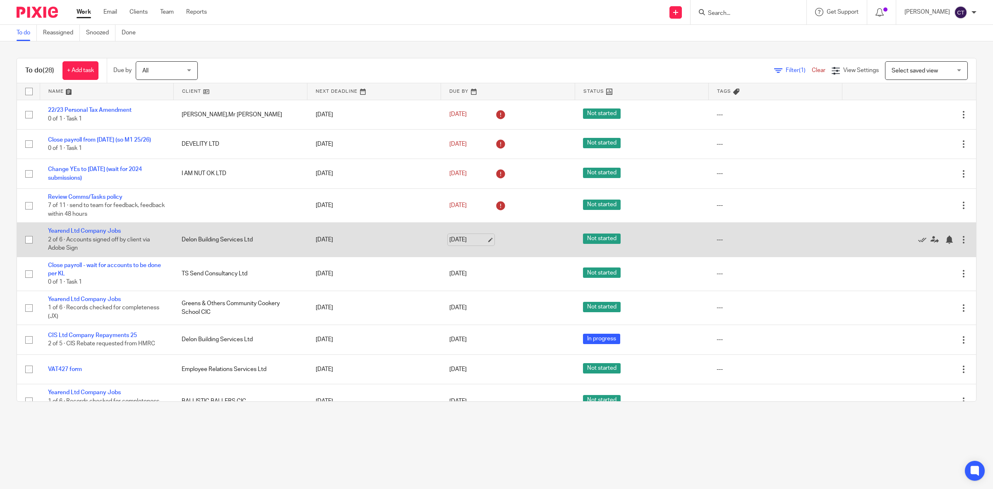
click at [476, 240] on link "[DATE]" at bounding box center [468, 240] width 37 height 9
click at [931, 239] on icon at bounding box center [935, 240] width 8 height 8
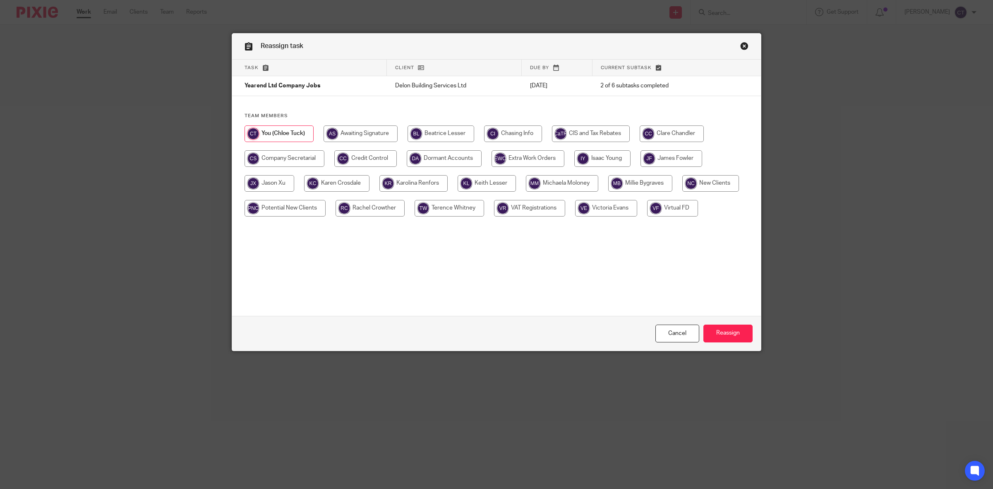
click at [471, 183] on input "radio" at bounding box center [487, 183] width 58 height 17
radio input "true"
click at [726, 334] on input "Reassign" at bounding box center [728, 334] width 49 height 18
